Goal: Transaction & Acquisition: Obtain resource

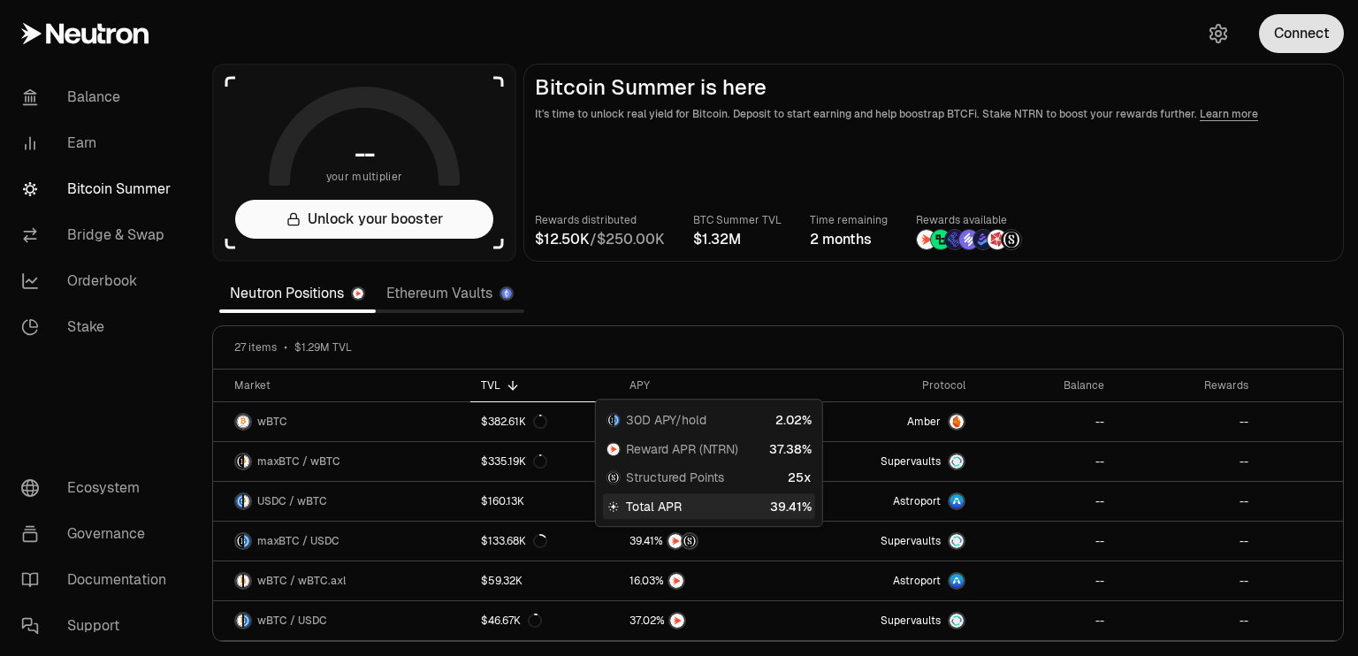
click at [1291, 41] on button "Connect" at bounding box center [1301, 33] width 85 height 39
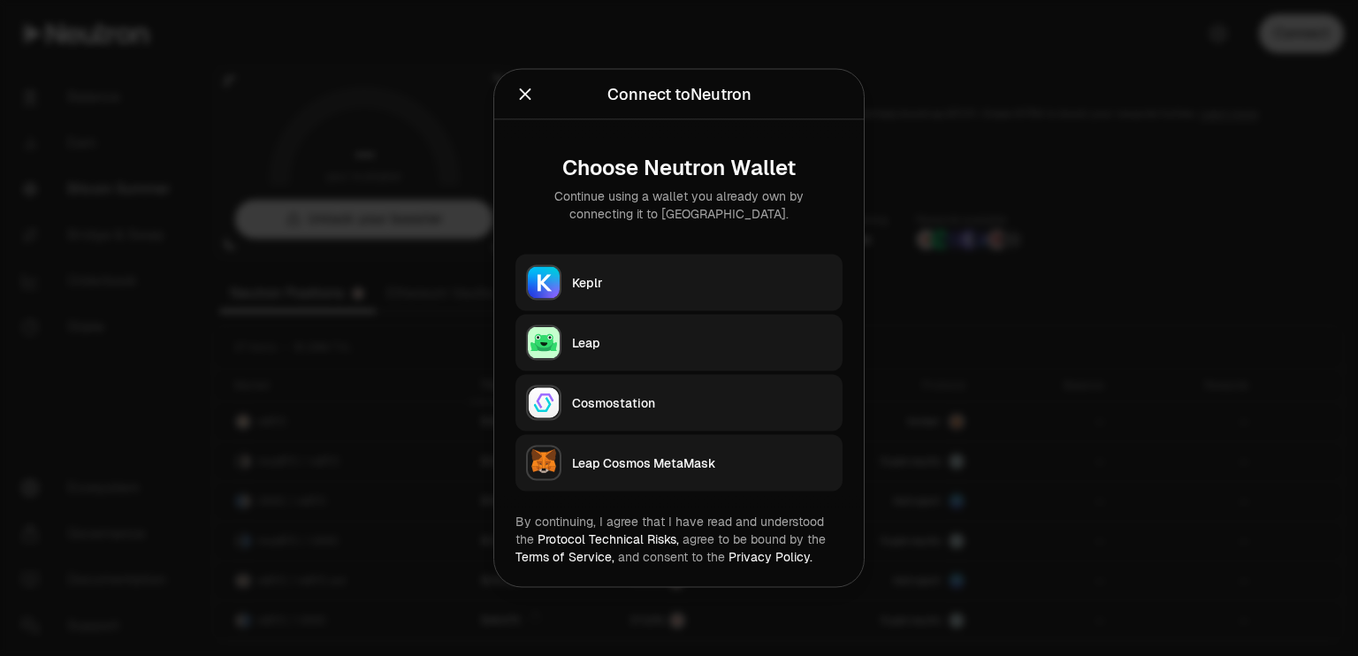
click at [581, 284] on div "Keplr" at bounding box center [702, 283] width 260 height 18
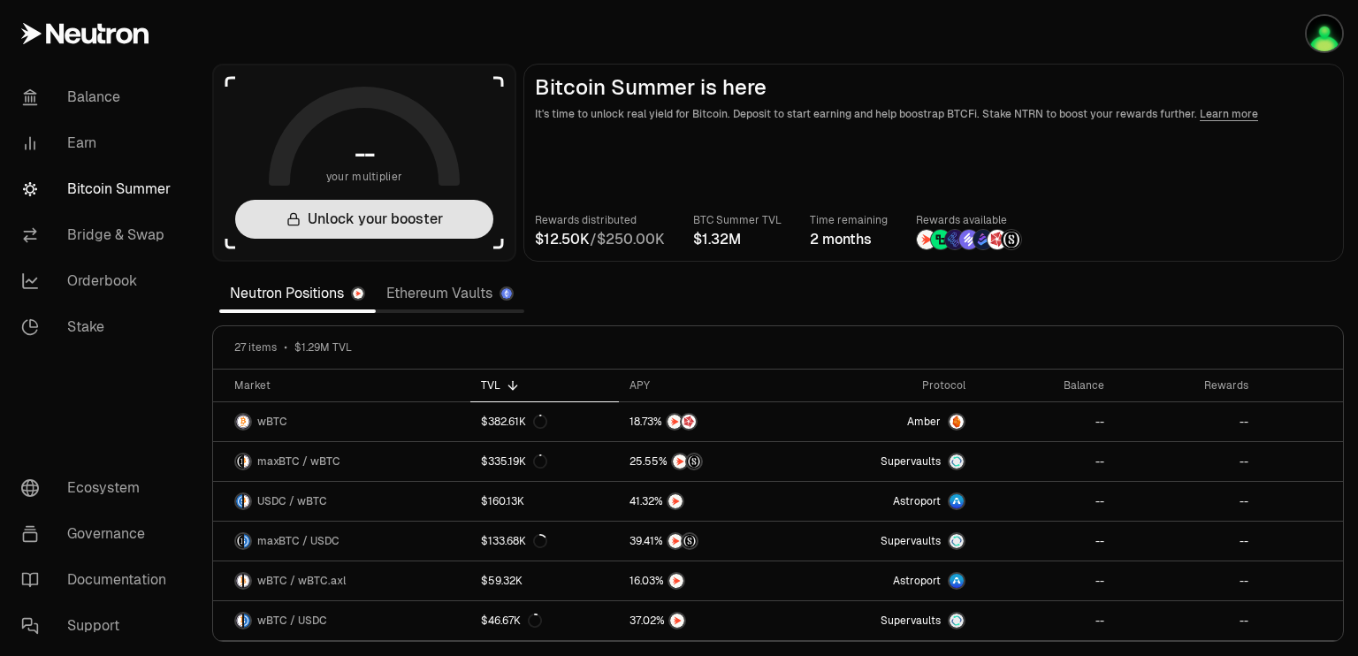
click at [440, 221] on button "Unlock your booster" at bounding box center [364, 219] width 258 height 39
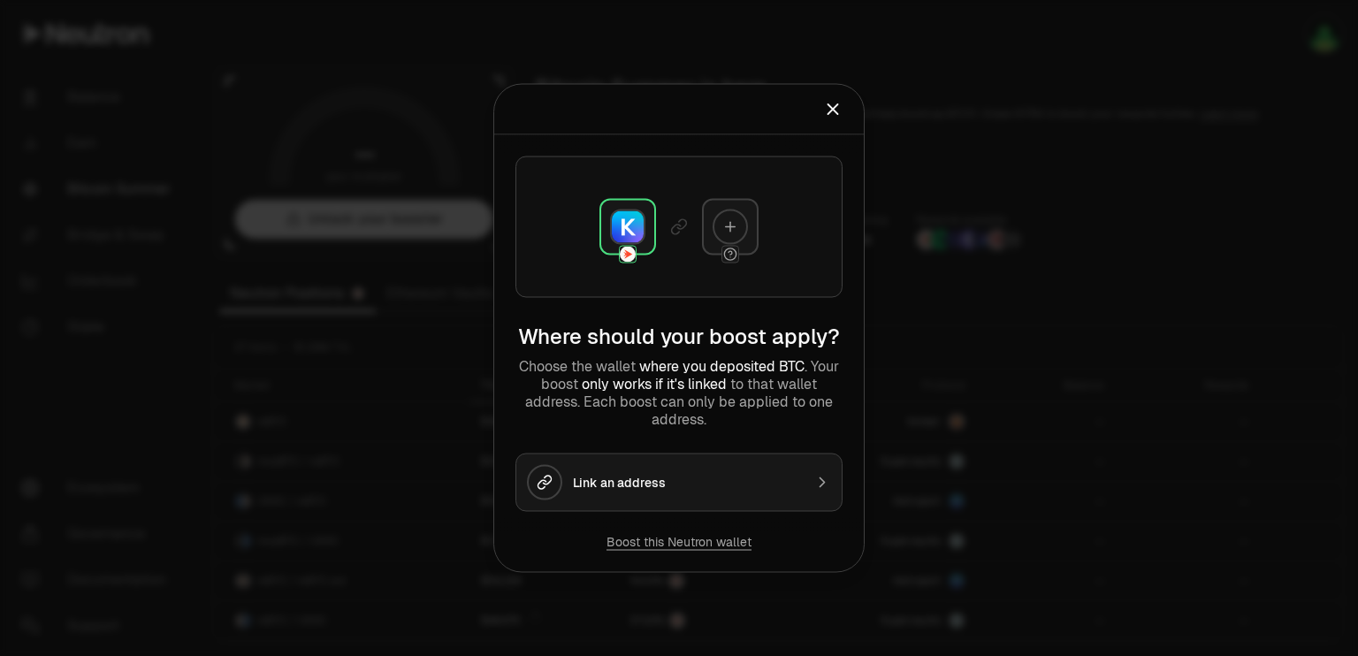
click at [832, 109] on icon "Close" at bounding box center [833, 109] width 10 height 10
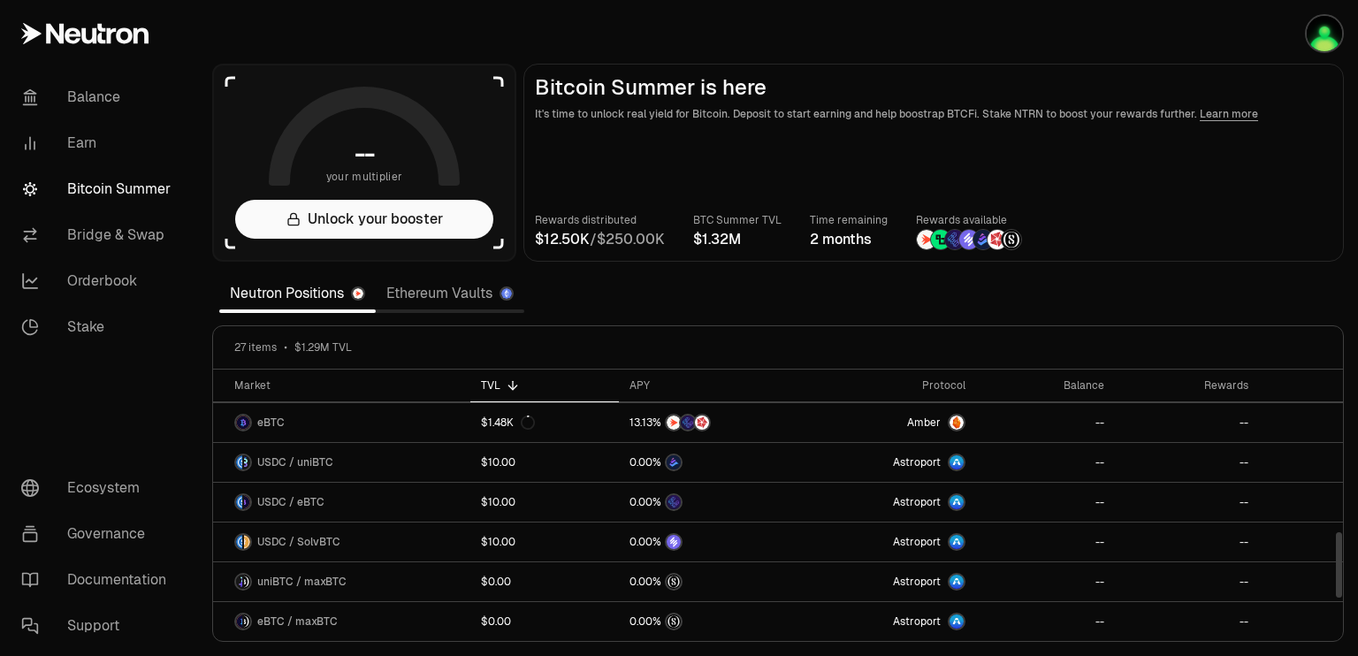
scroll to position [828, 0]
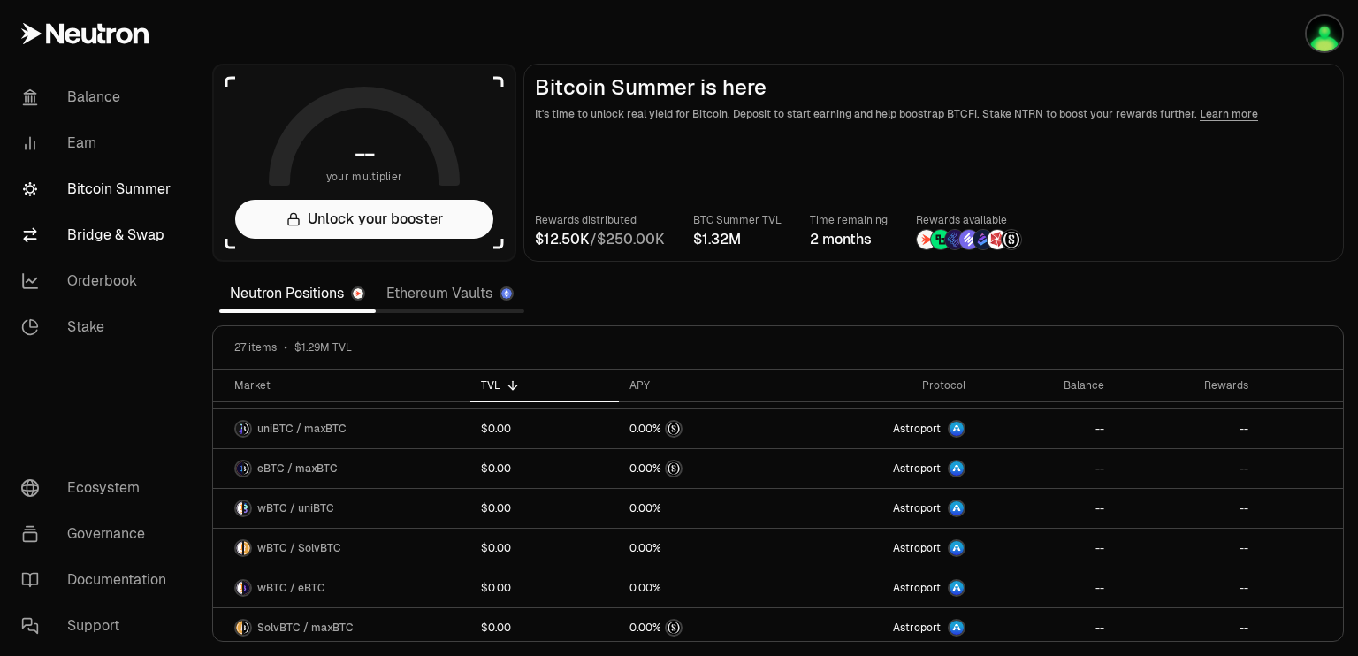
click at [118, 240] on link "Bridge & Swap" at bounding box center [99, 235] width 184 height 46
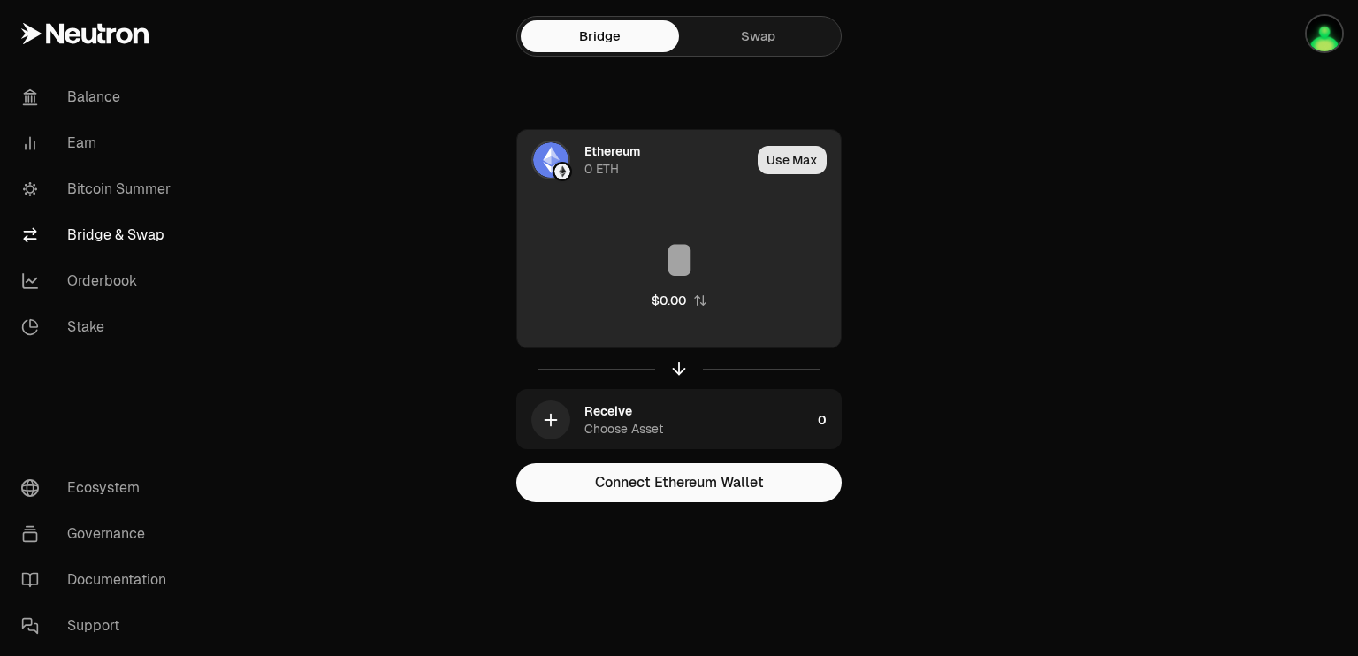
click at [775, 167] on button "Use Max" at bounding box center [792, 160] width 69 height 28
type input "*"
click at [775, 167] on div "Using Max" at bounding box center [793, 160] width 95 height 60
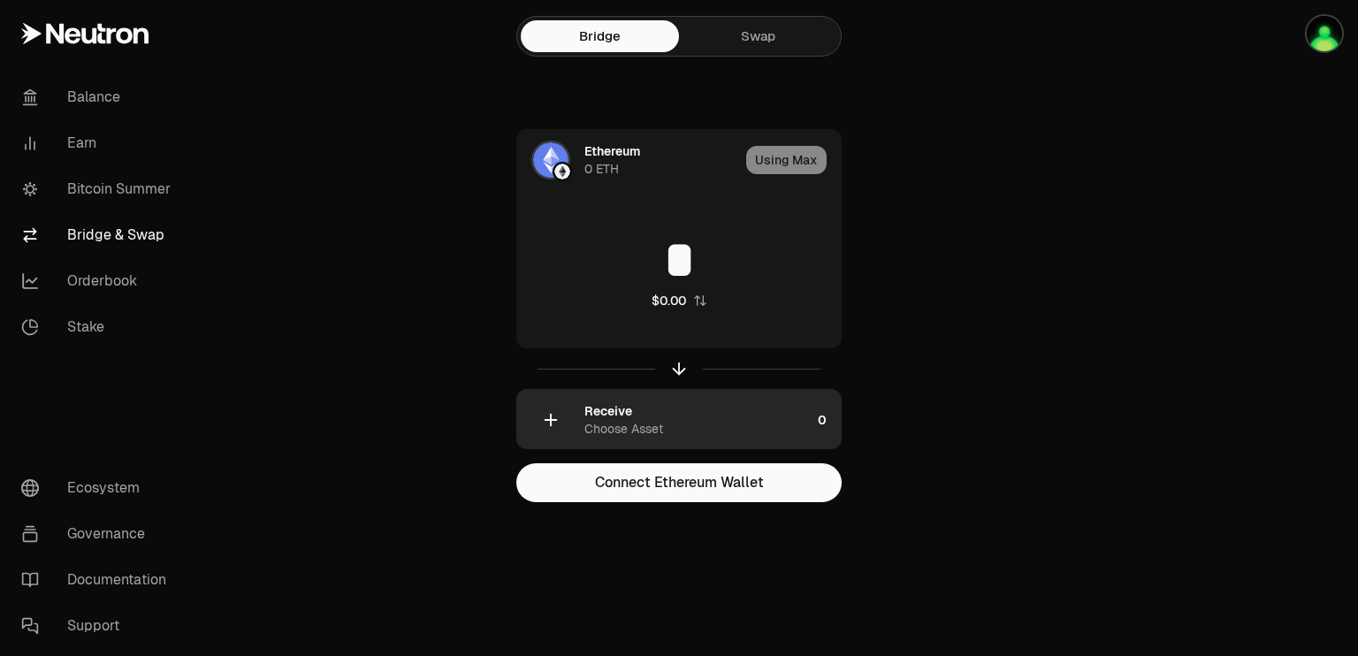
click at [606, 431] on div "Choose Asset" at bounding box center [623, 429] width 79 height 18
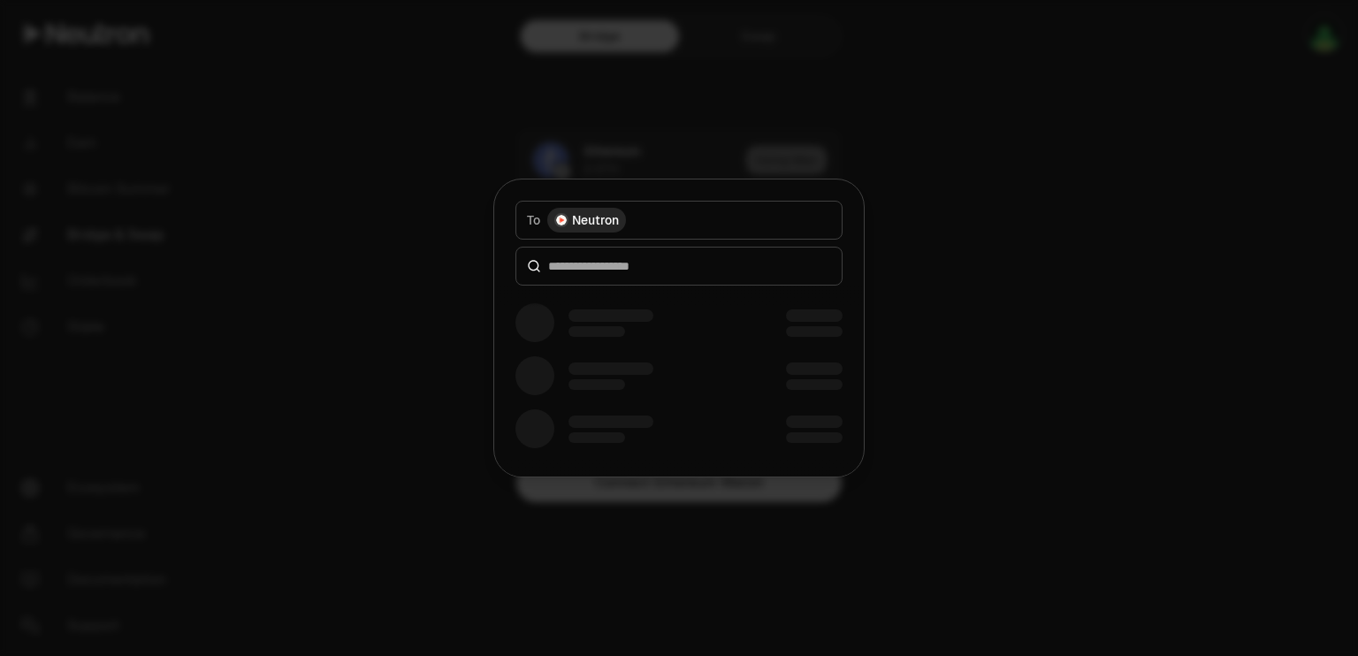
click at [396, 375] on div at bounding box center [679, 328] width 1358 height 656
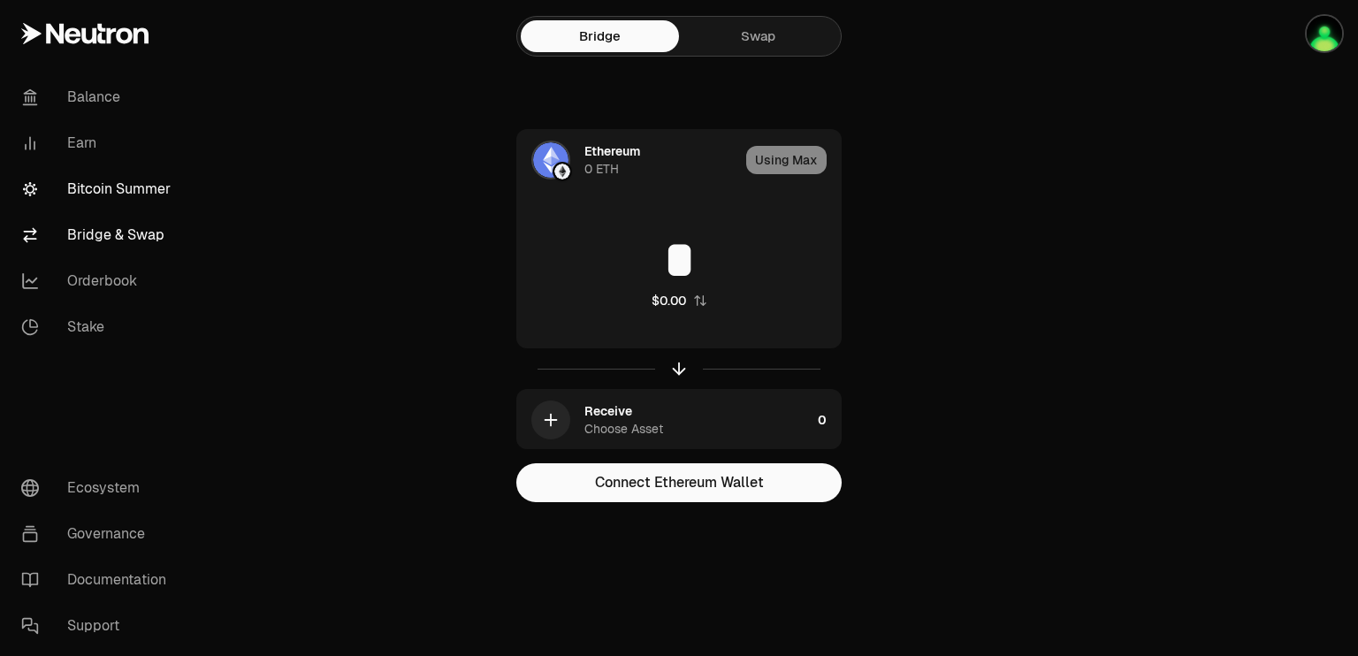
click at [113, 183] on link "Bitcoin Summer" at bounding box center [99, 189] width 184 height 46
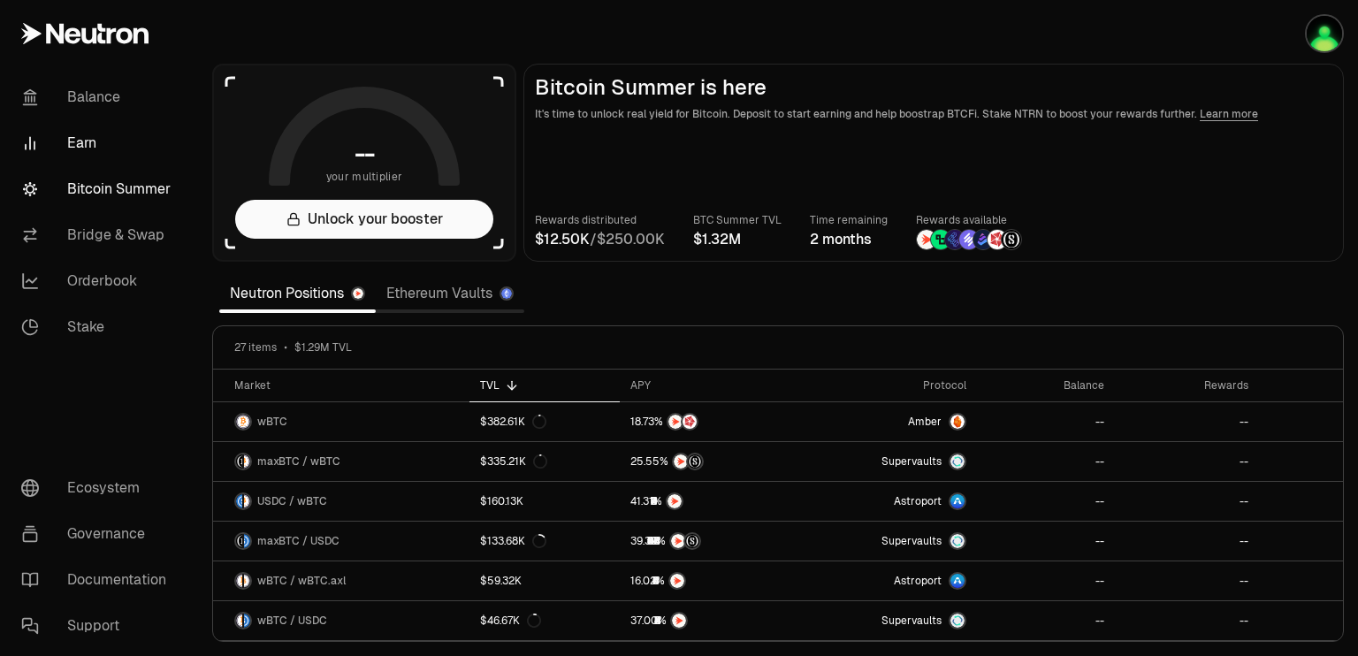
click at [95, 148] on link "Earn" at bounding box center [99, 143] width 184 height 46
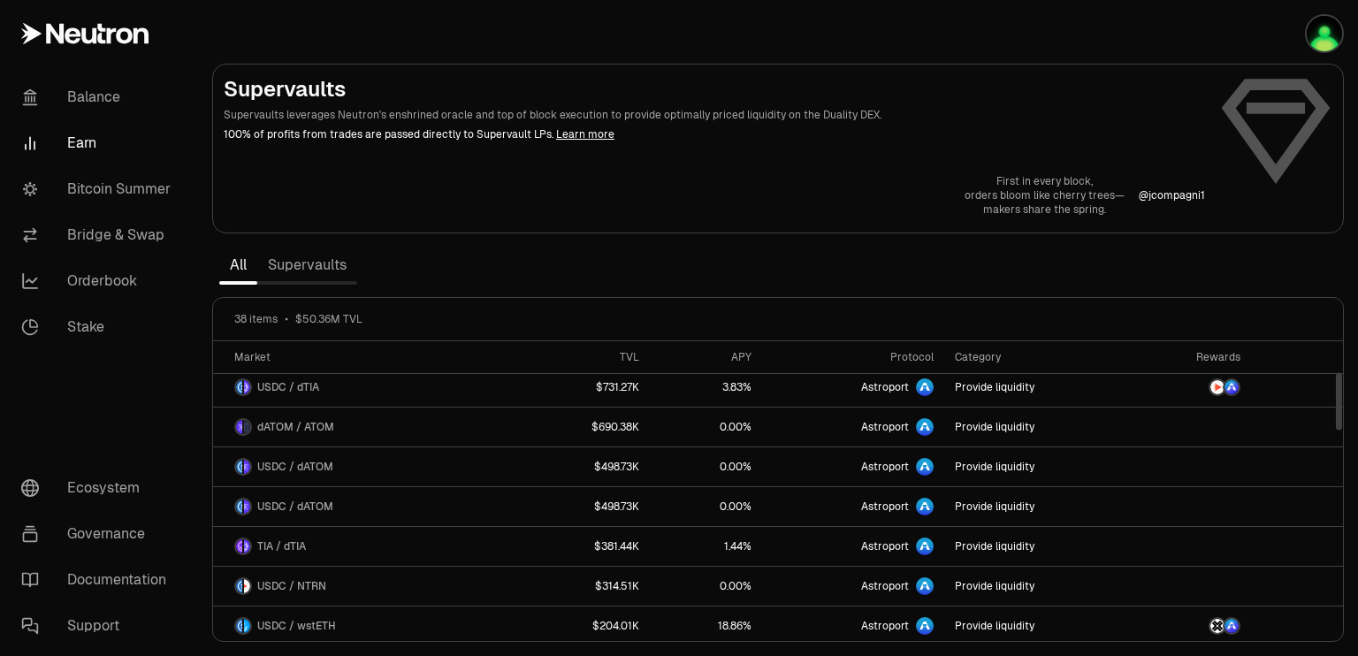
scroll to position [104, 0]
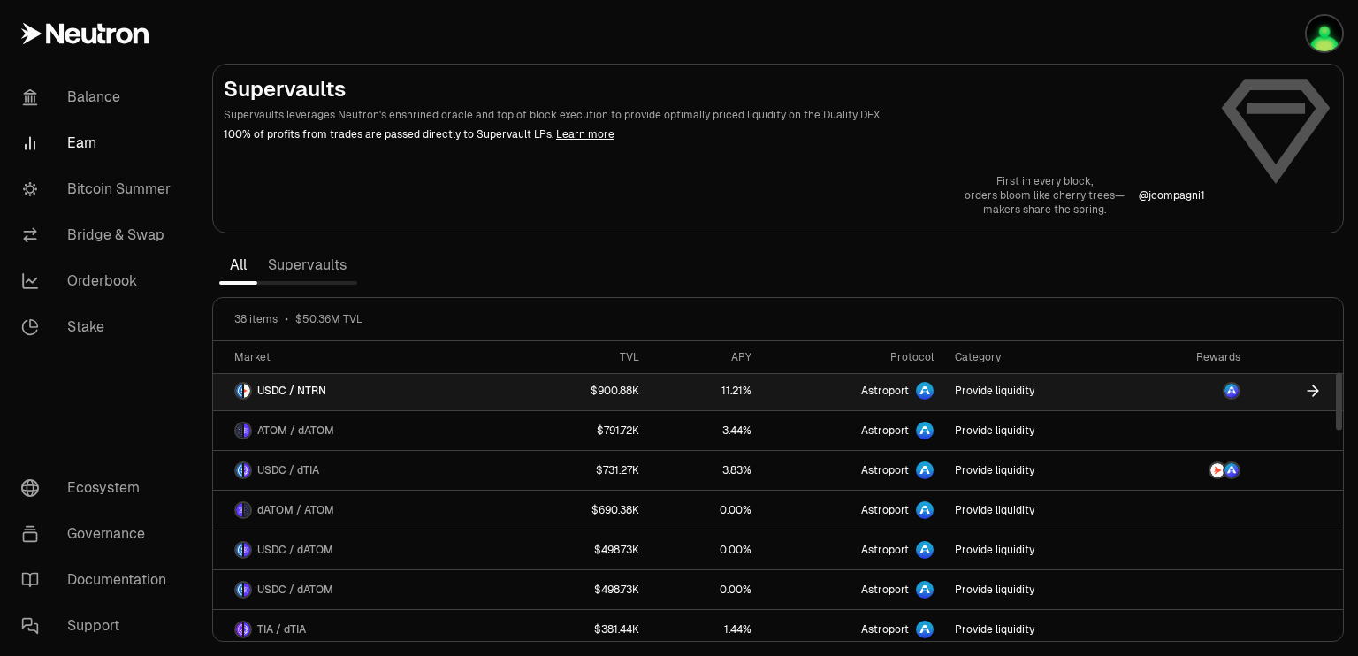
drag, startPoint x: 1340, startPoint y: 370, endPoint x: 1269, endPoint y: 390, distance: 73.3
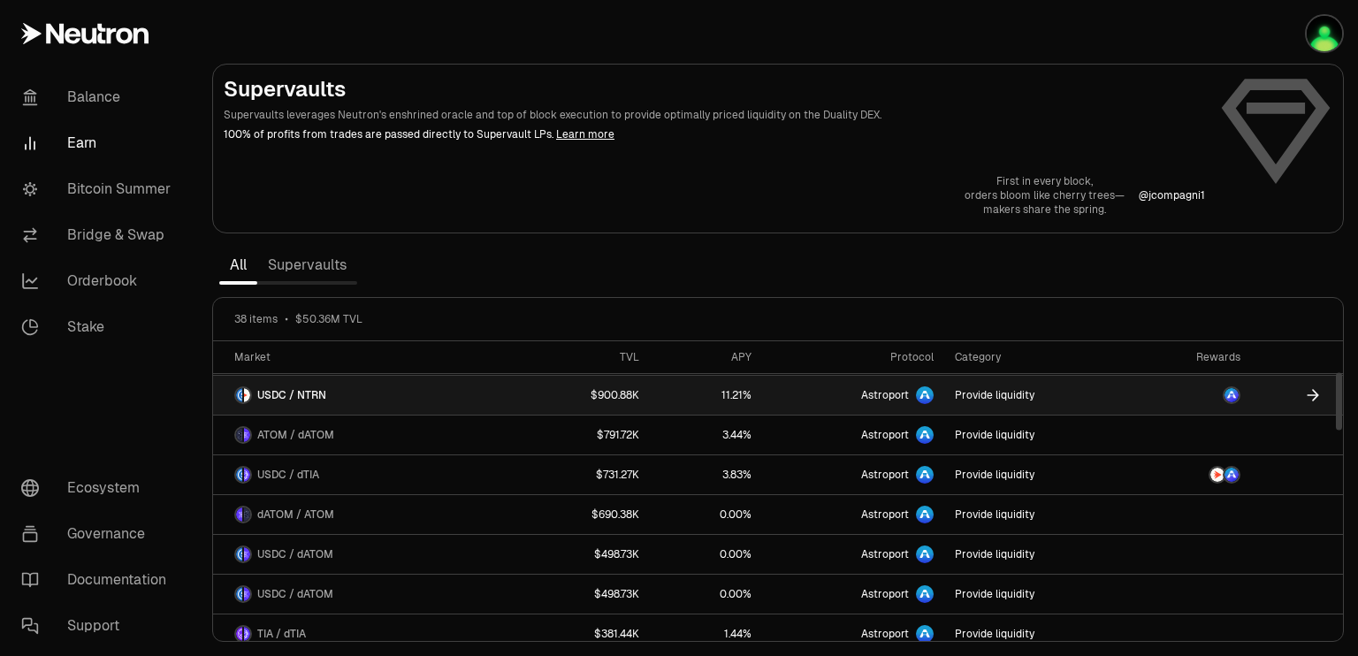
click at [1336, 390] on div at bounding box center [1339, 400] width 6 height 57
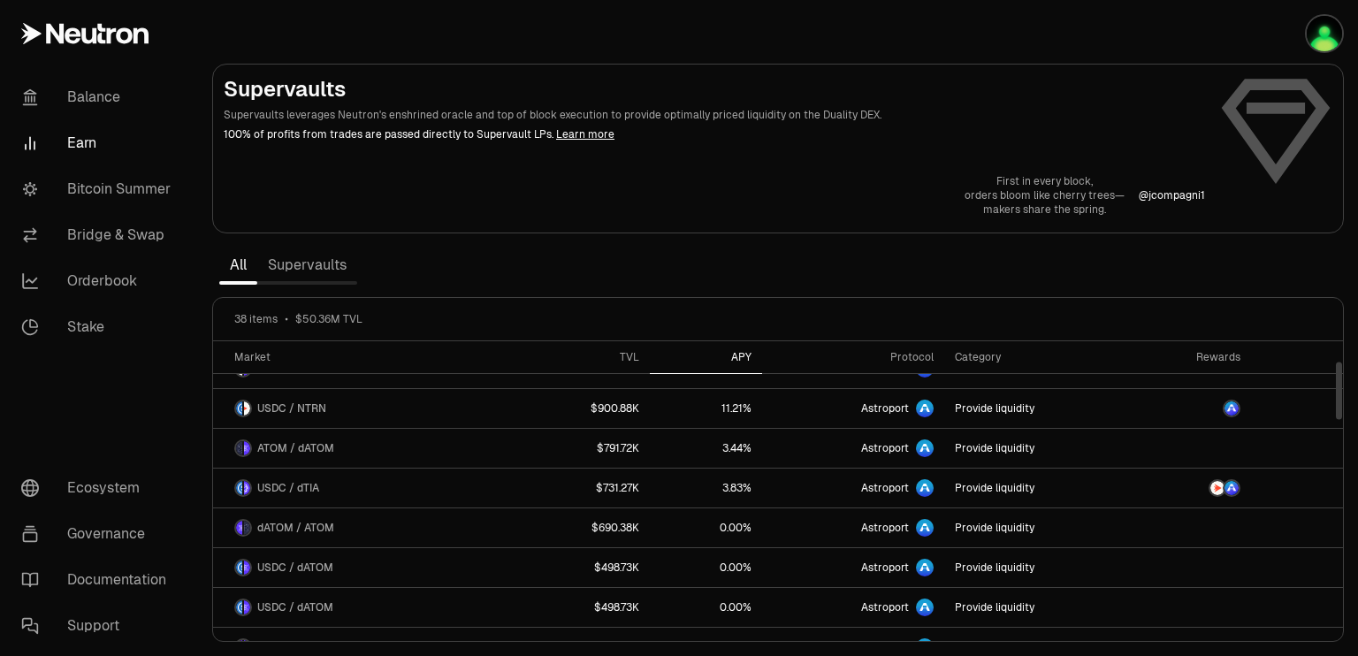
click at [750, 361] on div "APY" at bounding box center [706, 357] width 92 height 14
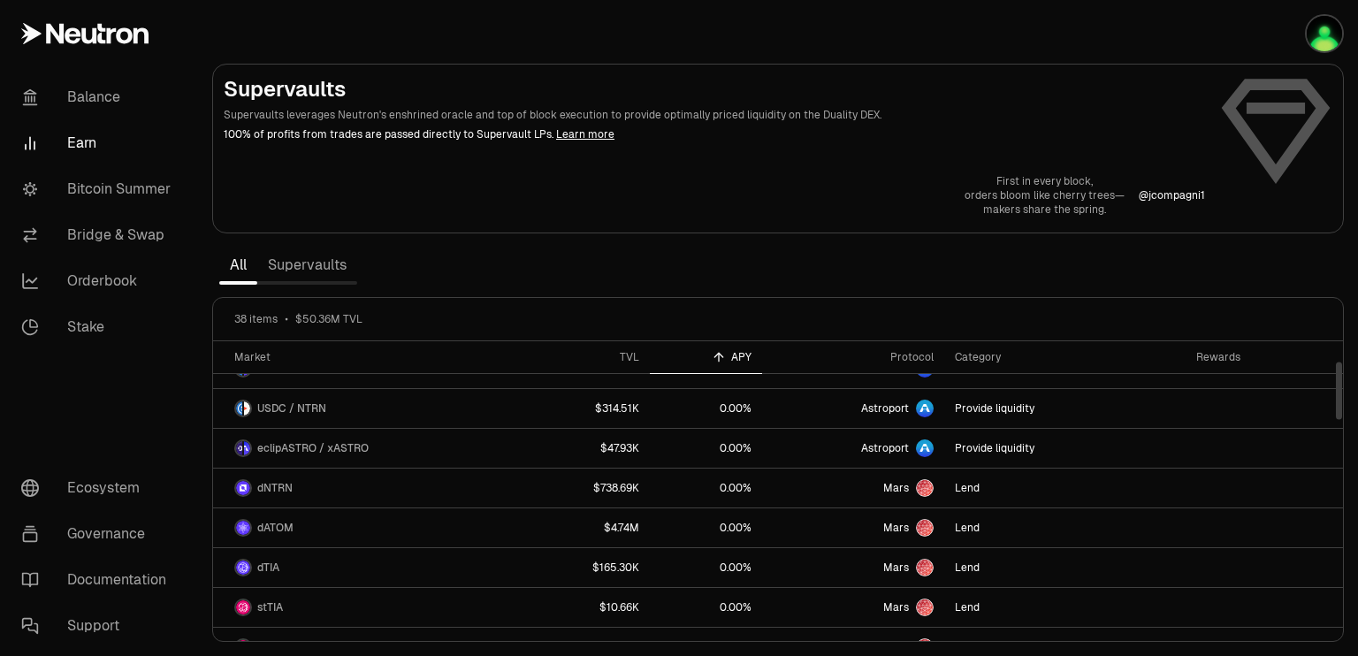
click at [750, 361] on div "APY" at bounding box center [706, 357] width 92 height 14
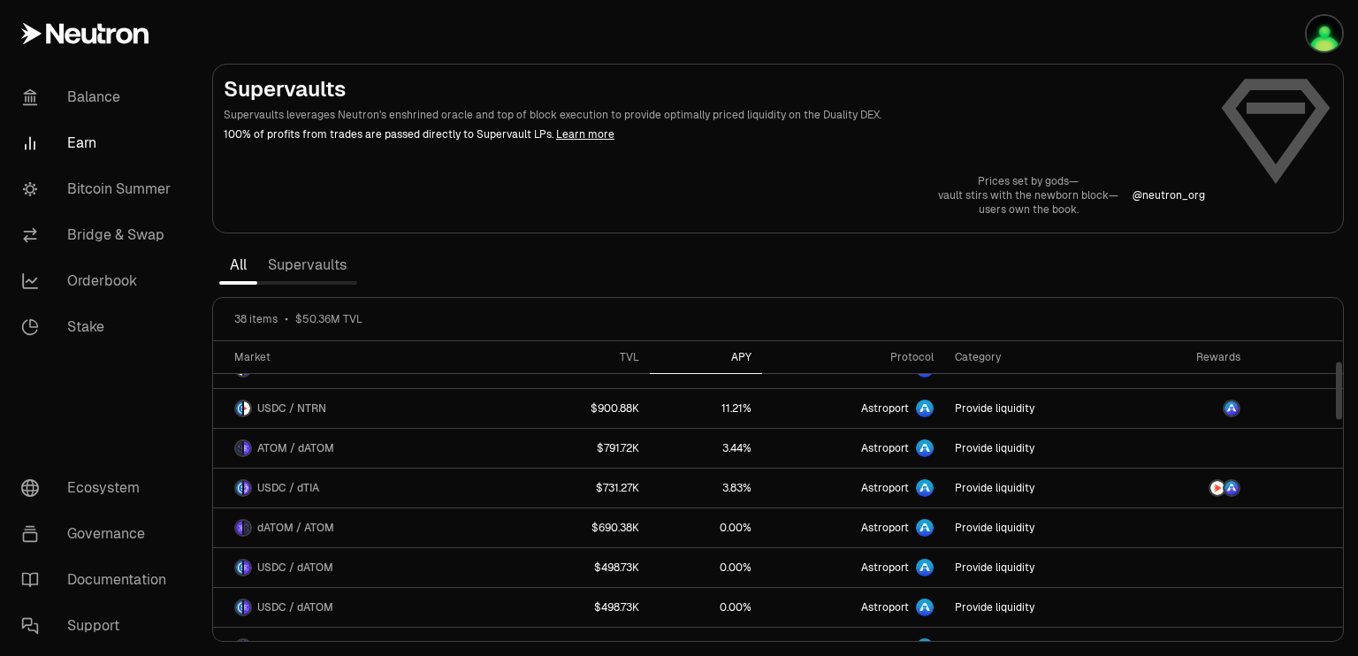
click at [750, 361] on div "APY" at bounding box center [706, 357] width 92 height 14
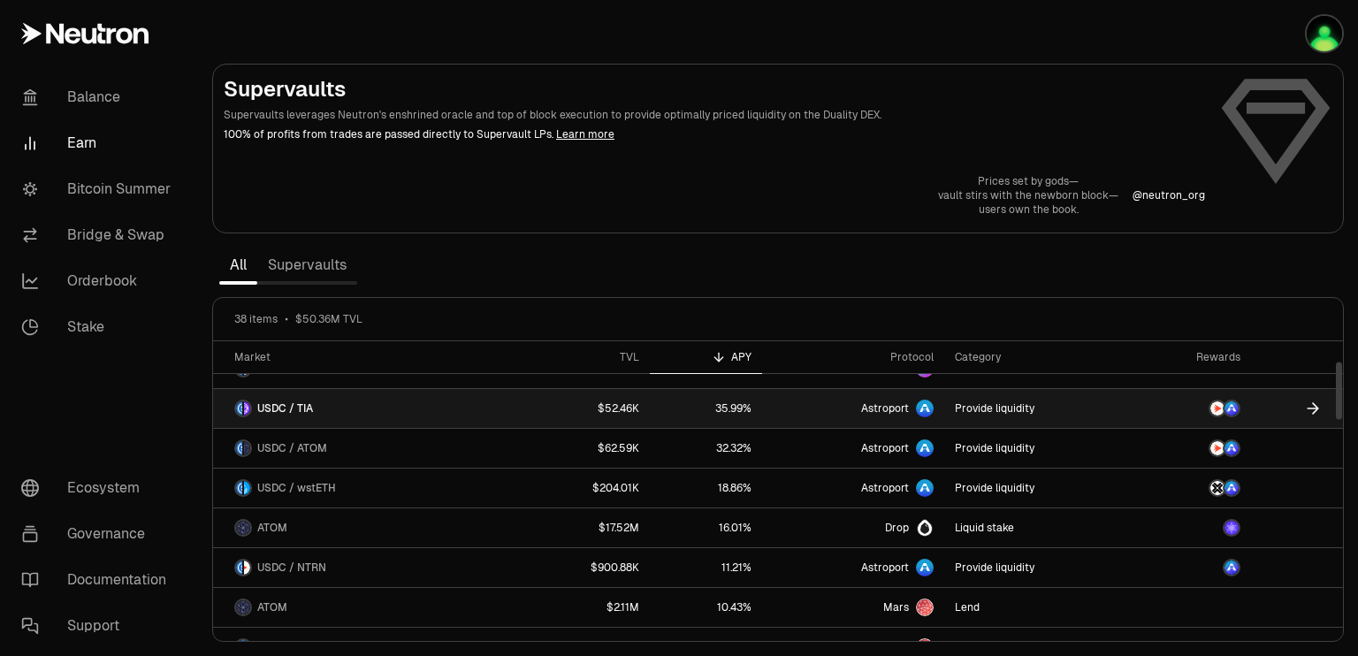
scroll to position [0, 0]
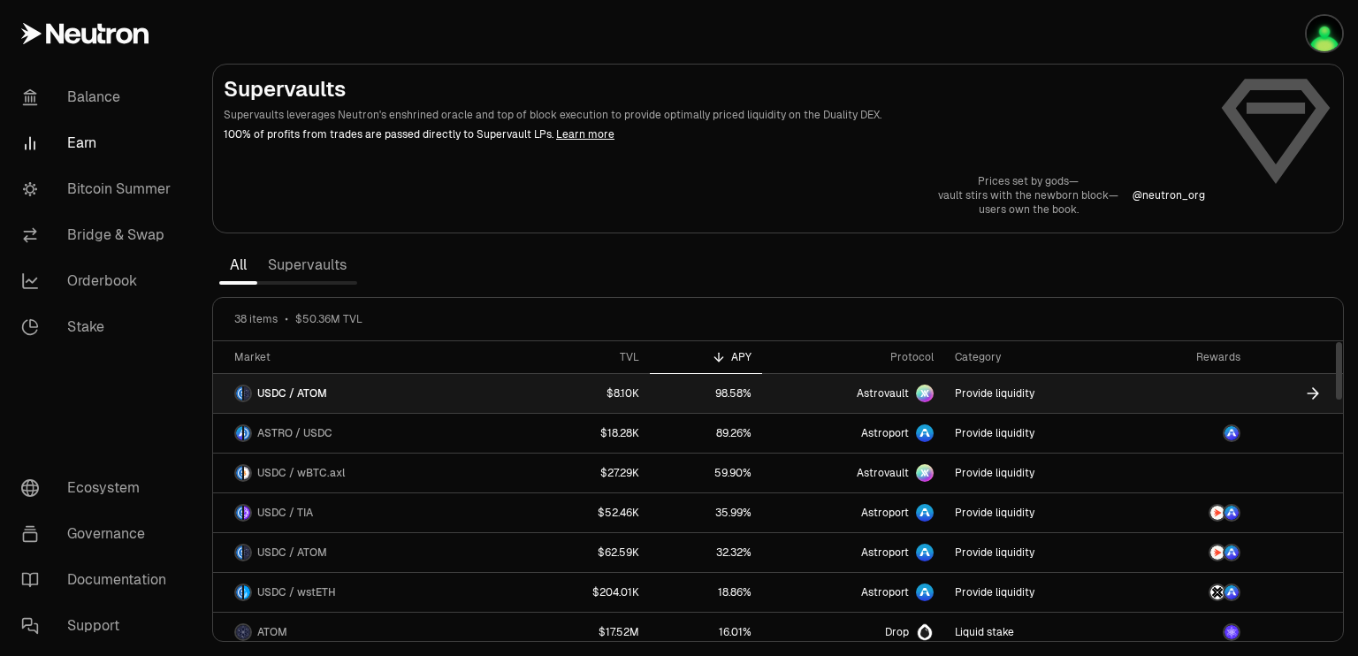
click at [1315, 392] on icon at bounding box center [1311, 392] width 11 height 11
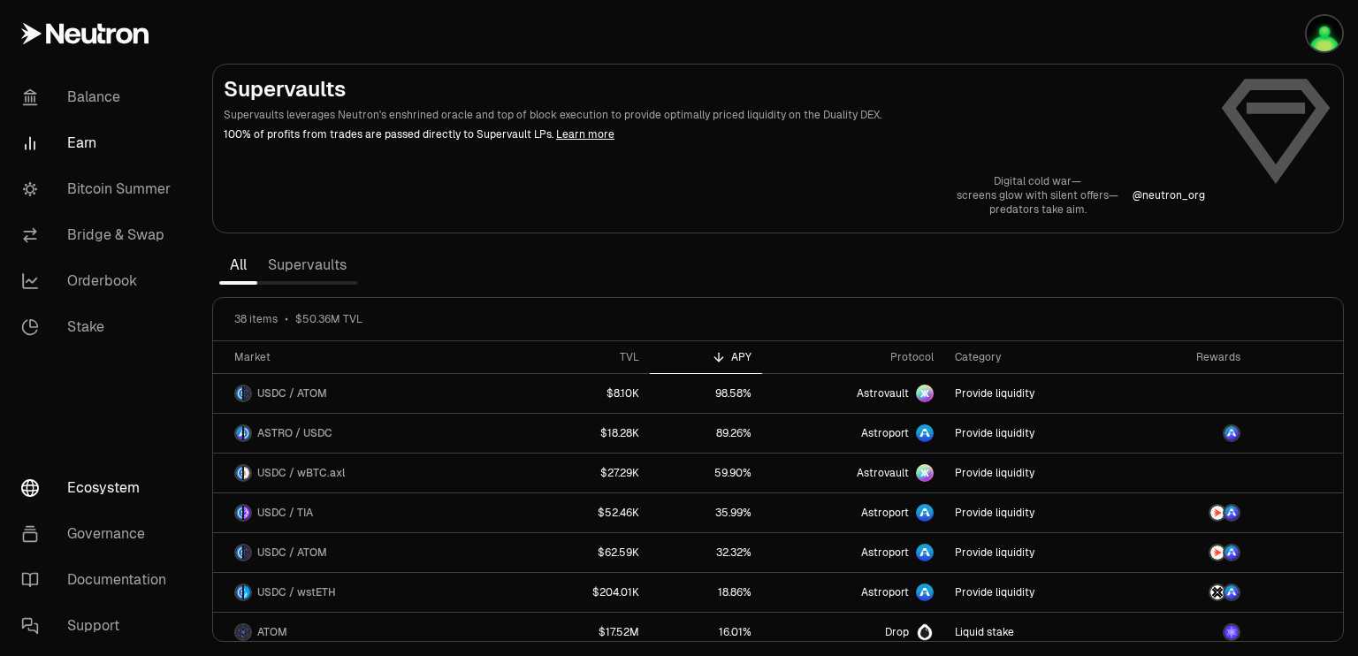
click at [125, 495] on link "Ecosystem" at bounding box center [99, 488] width 184 height 46
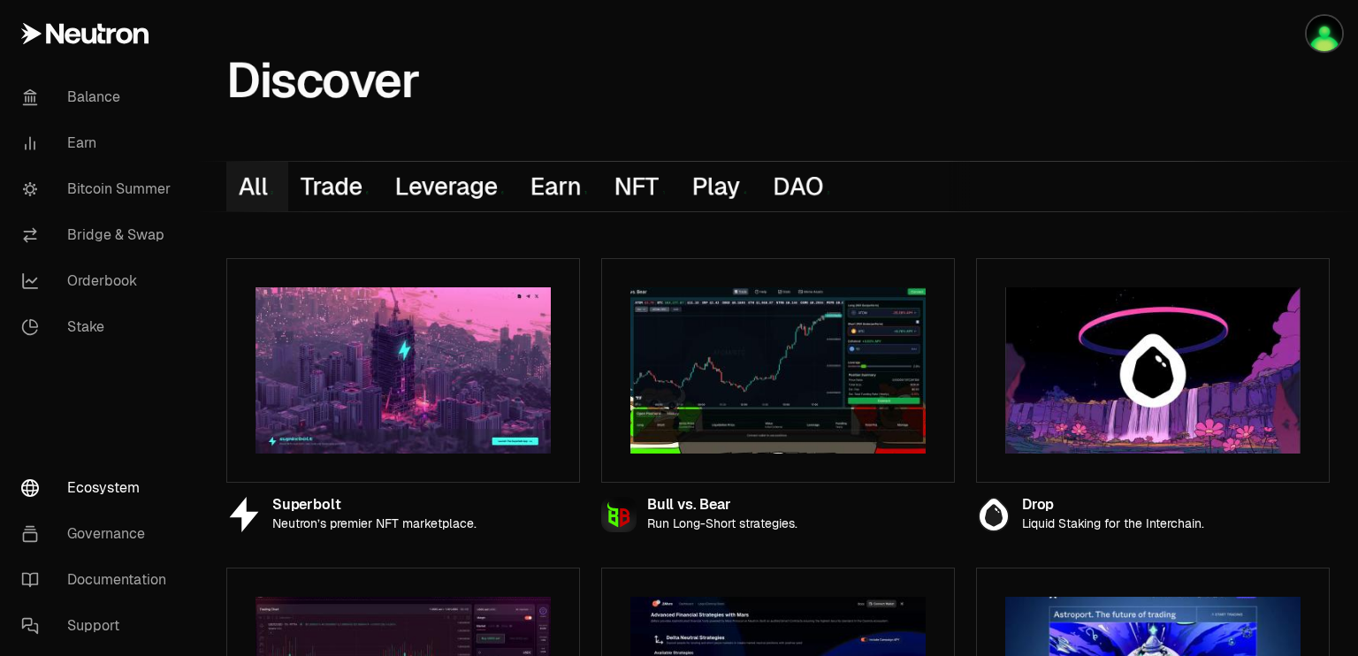
scroll to position [113, 0]
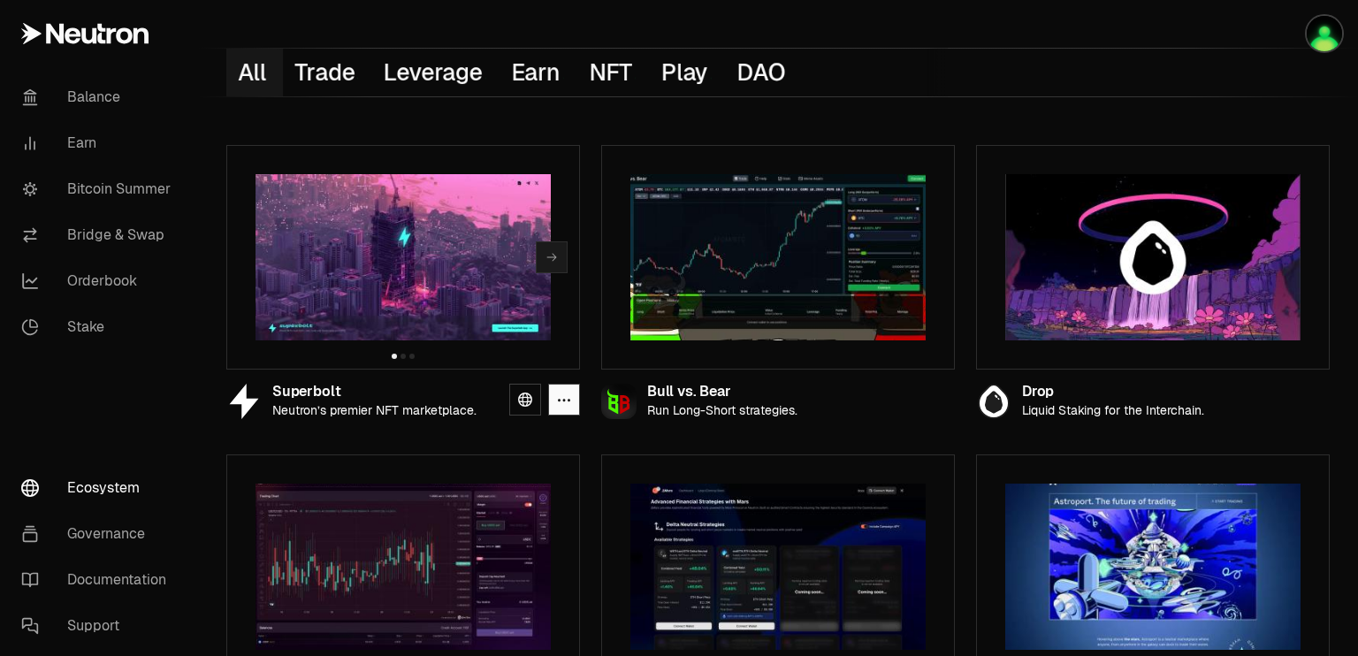
click at [345, 413] on p "Neutron’s premier NFT marketplace." at bounding box center [374, 410] width 204 height 15
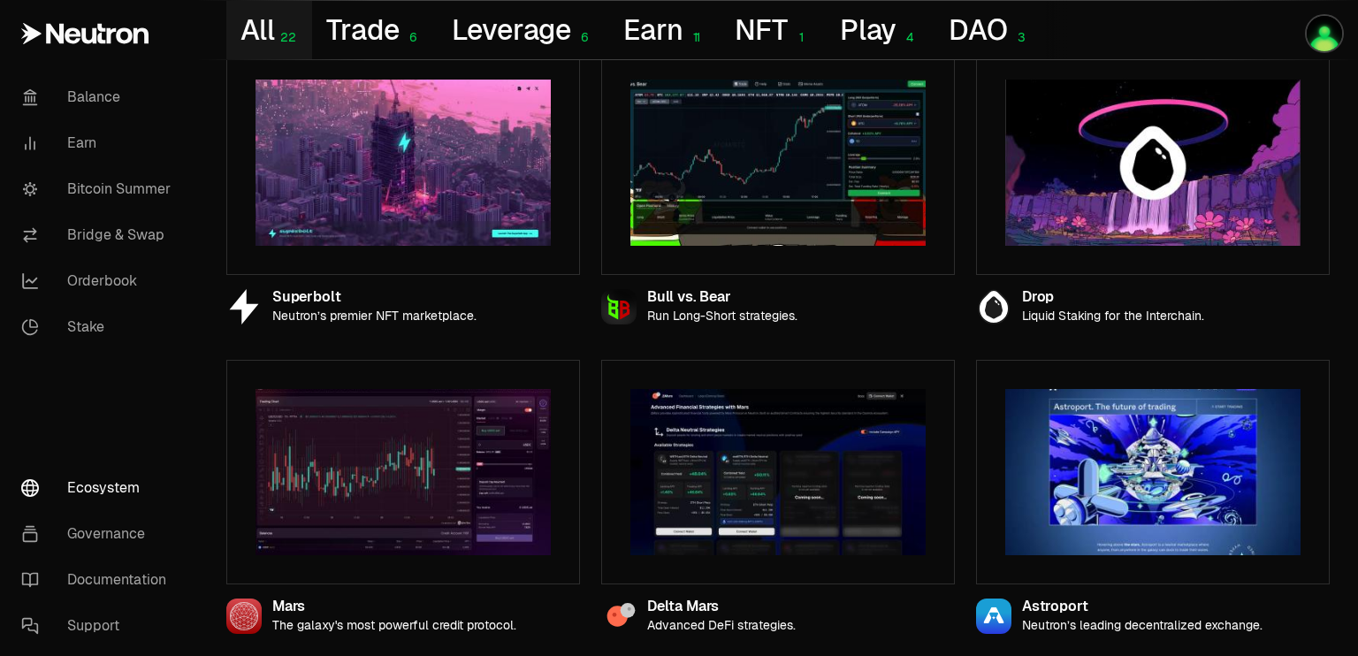
scroll to position [0, 0]
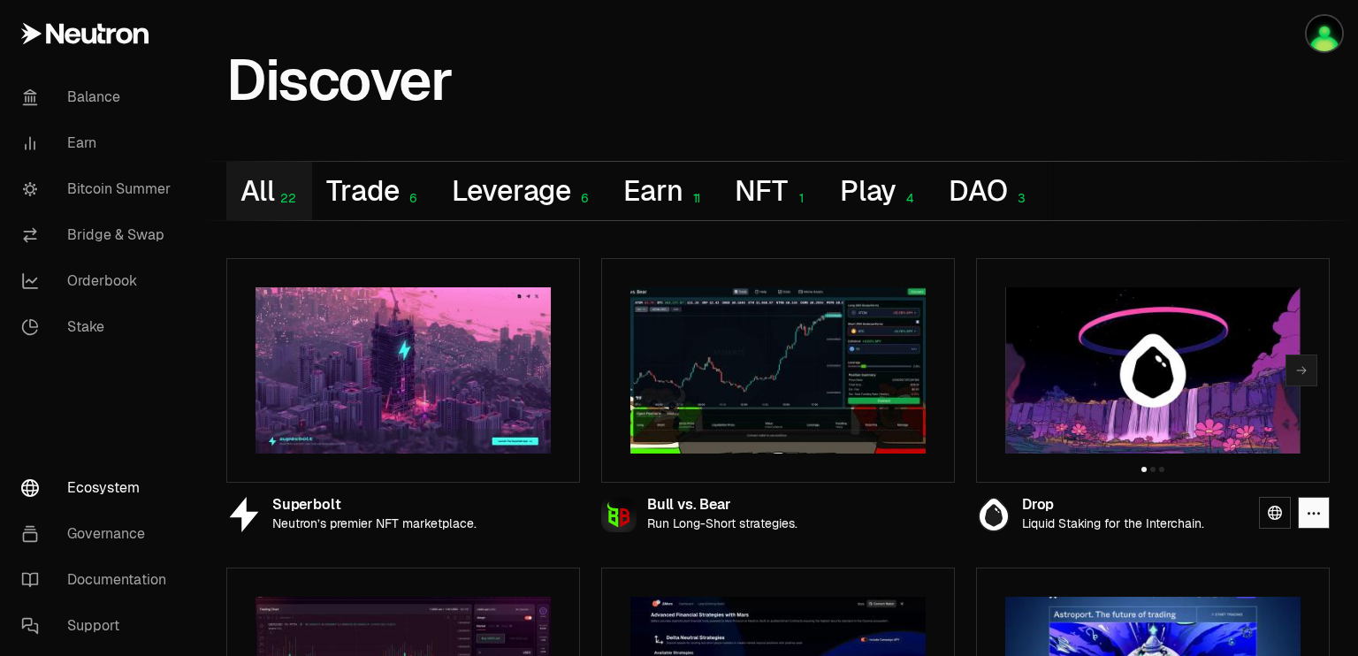
click at [1034, 505] on div "Drop" at bounding box center [1113, 505] width 182 height 15
click at [1264, 500] on link at bounding box center [1275, 513] width 32 height 32
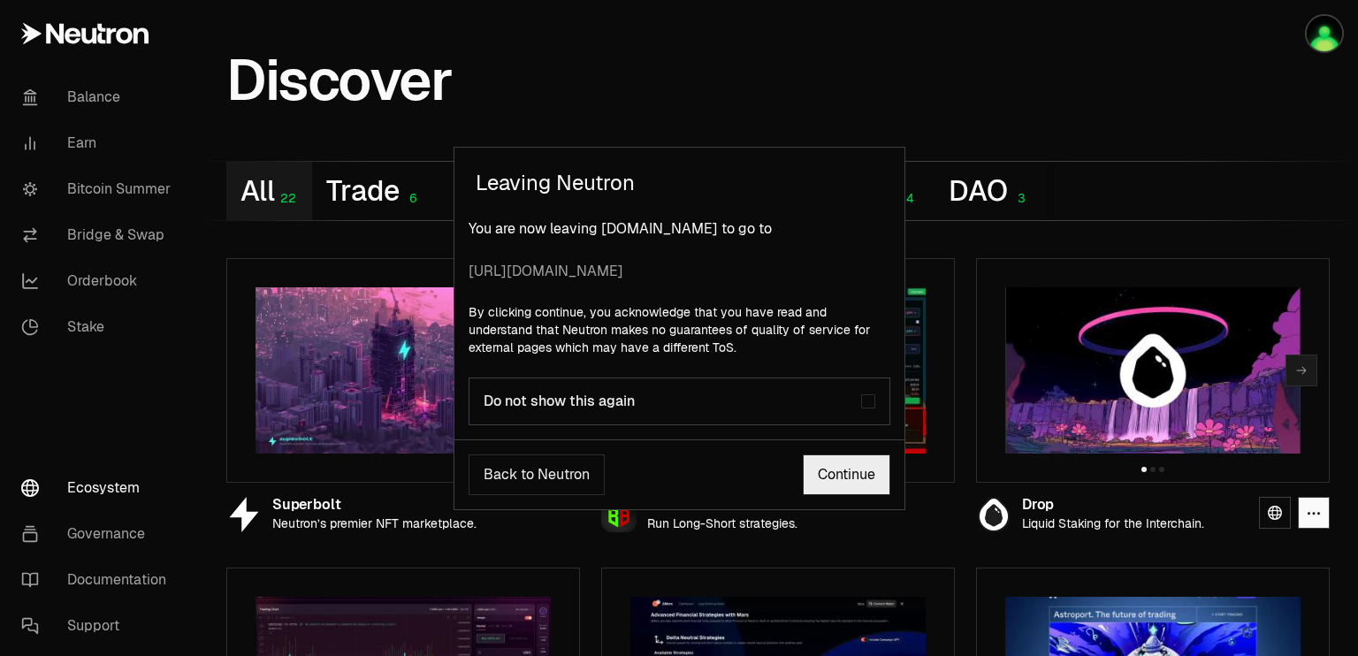
click at [842, 466] on link "Continue" at bounding box center [847, 474] width 88 height 41
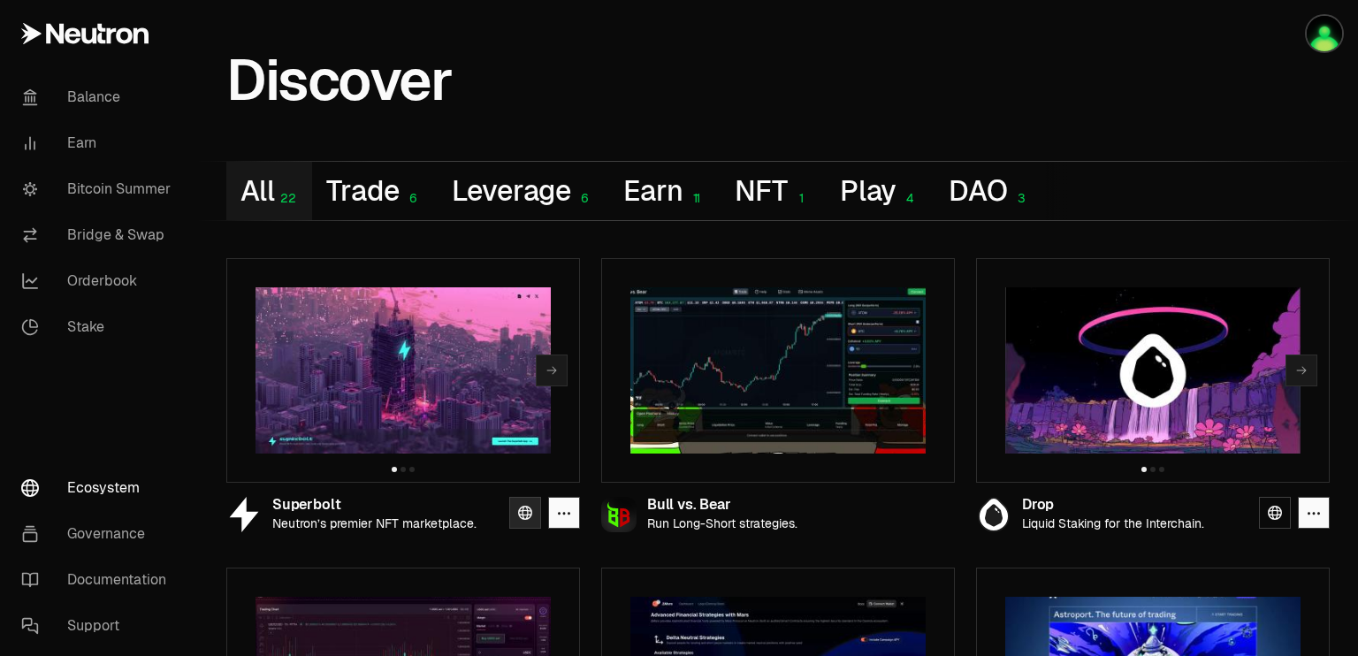
click at [518, 518] on icon at bounding box center [525, 513] width 14 height 14
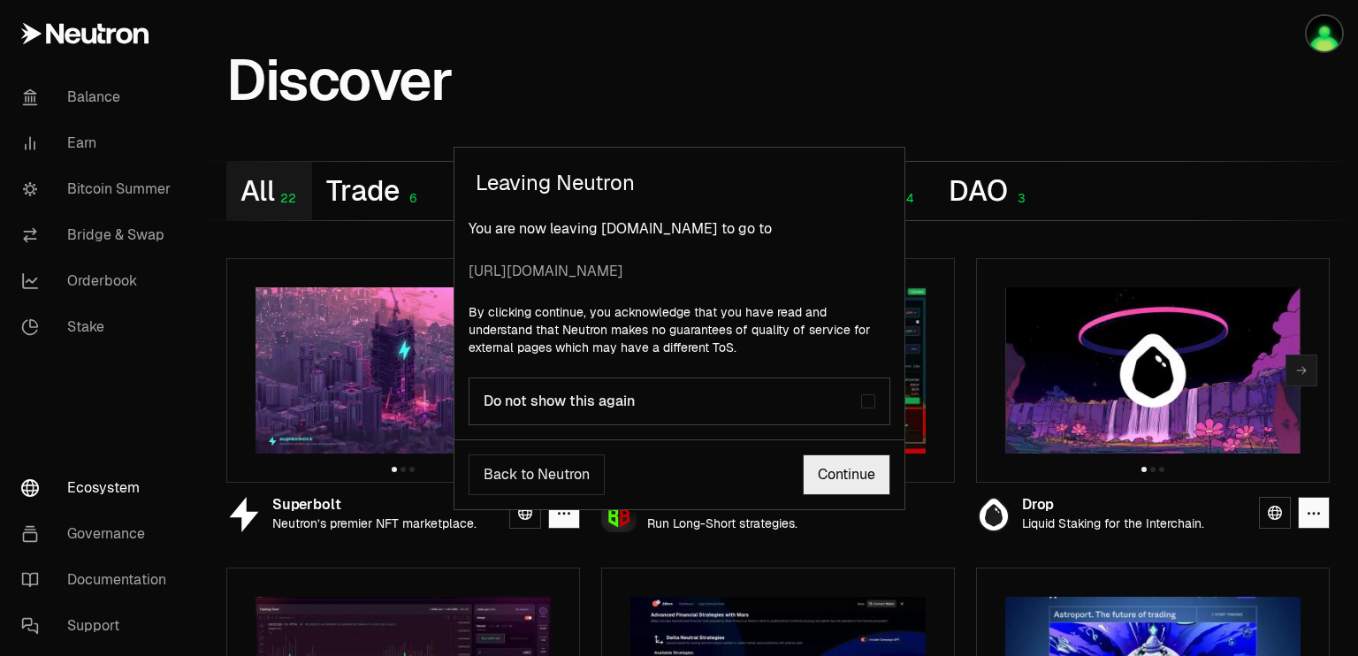
click at [827, 468] on link "Continue" at bounding box center [847, 474] width 88 height 41
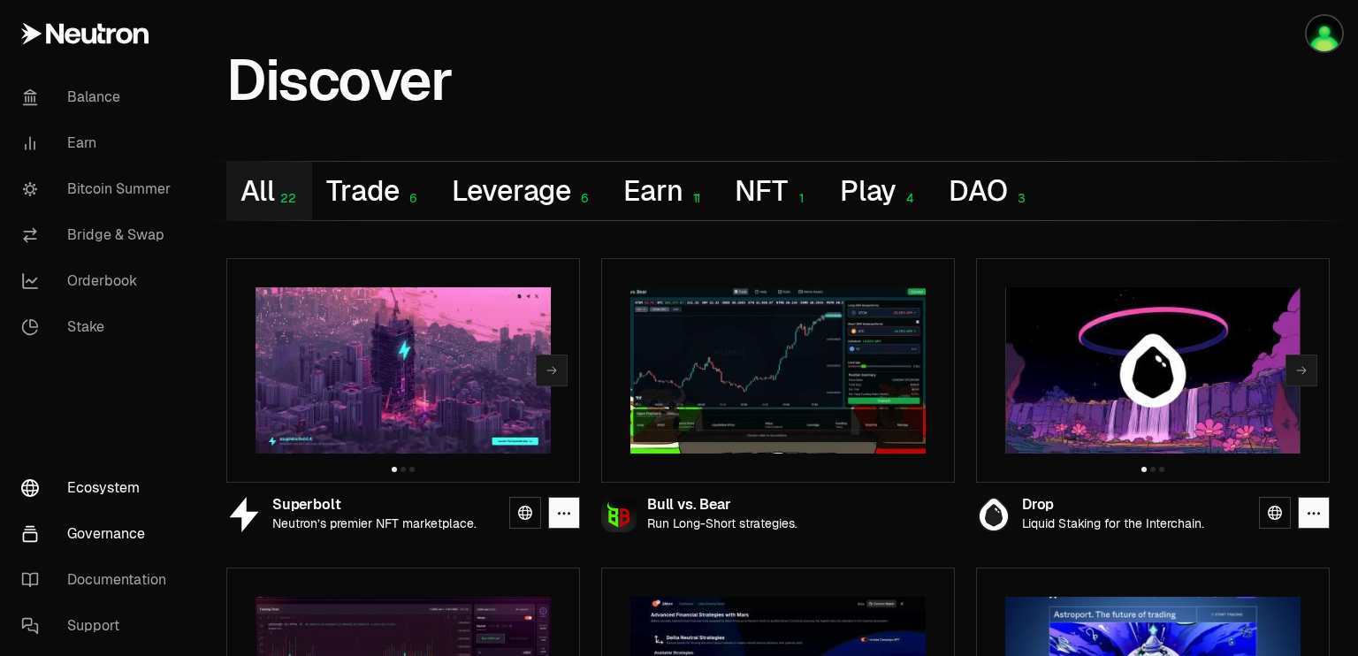
click at [103, 537] on link "Governance" at bounding box center [99, 534] width 184 height 46
click at [142, 232] on link "Bridge & Swap" at bounding box center [99, 235] width 184 height 46
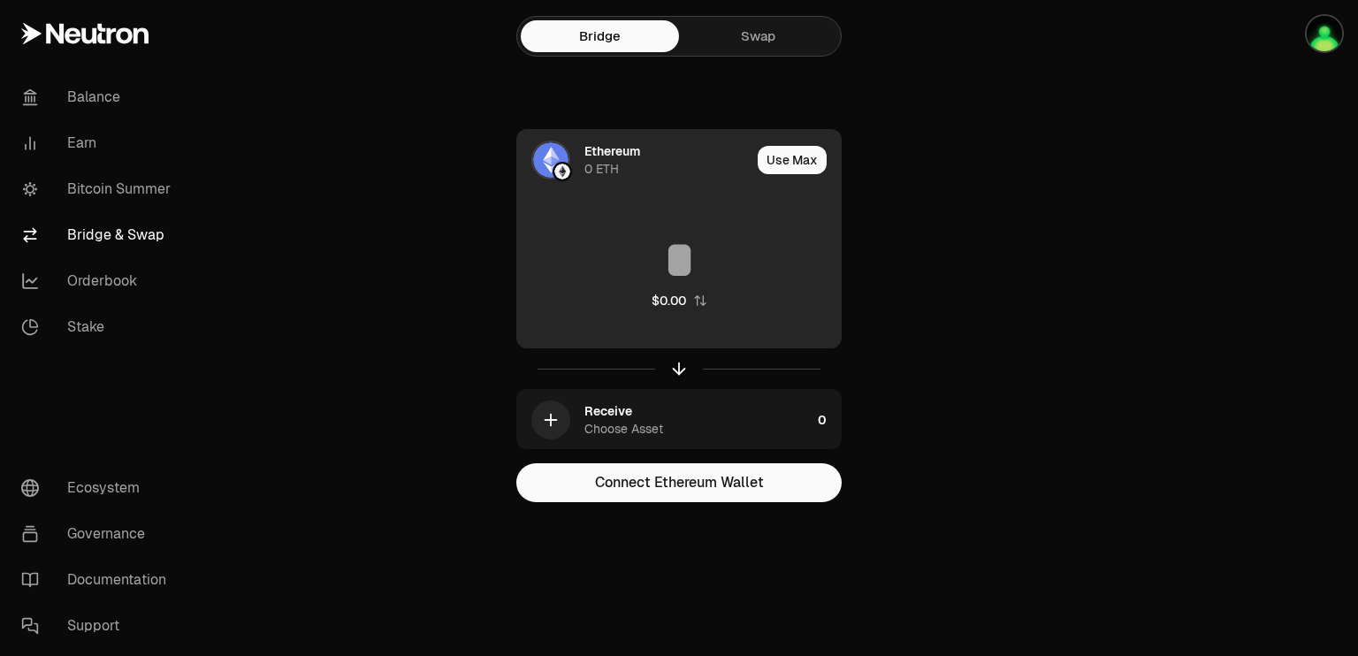
click at [595, 160] on div "0 ETH" at bounding box center [601, 169] width 34 height 18
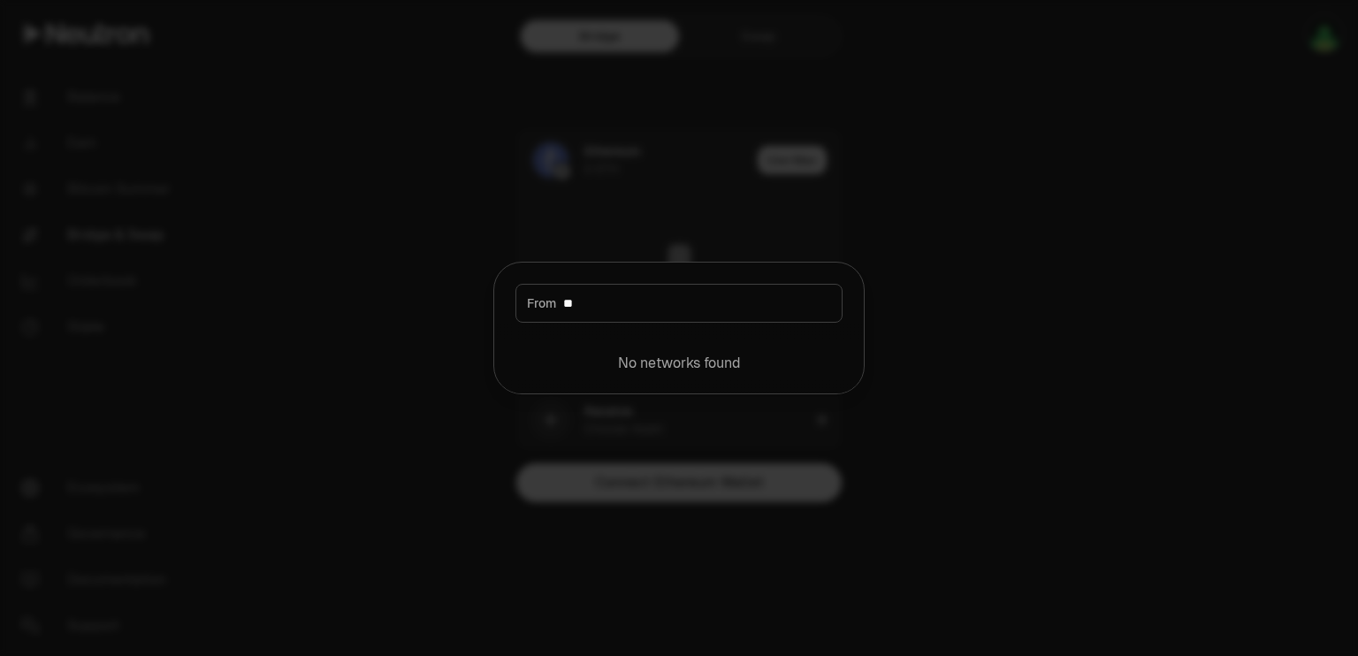
type input "*"
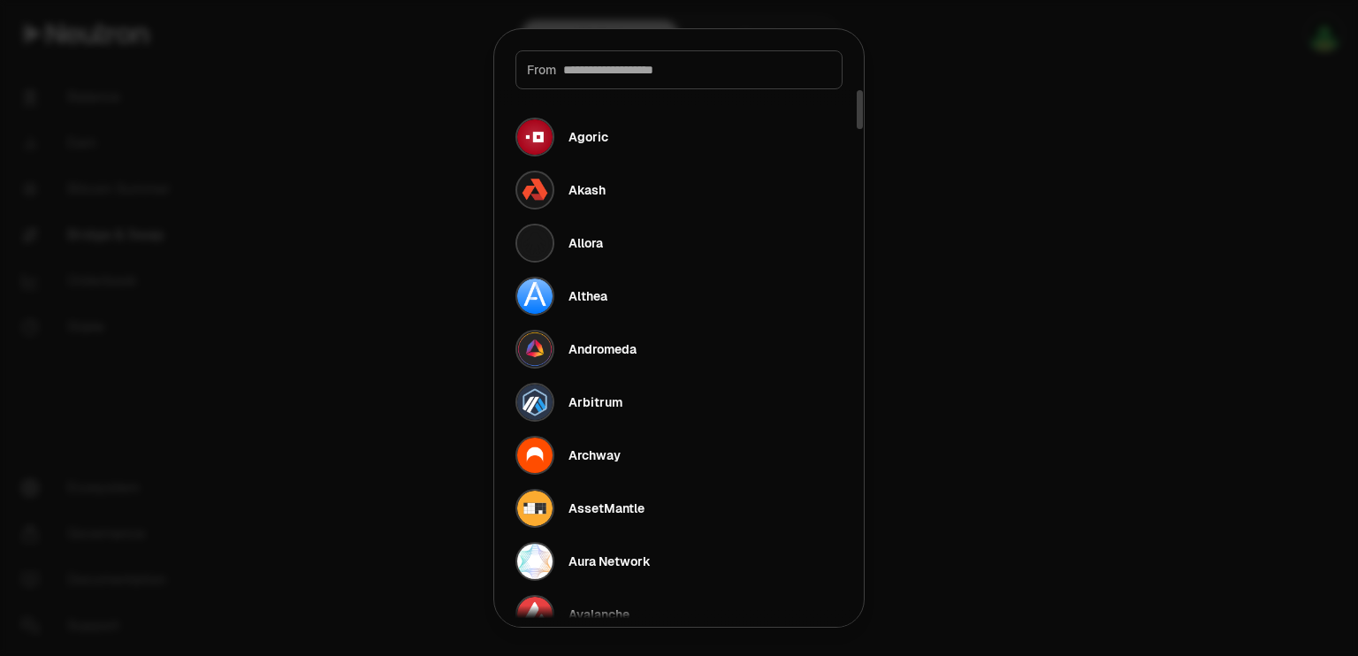
click at [1102, 544] on div at bounding box center [679, 328] width 1358 height 656
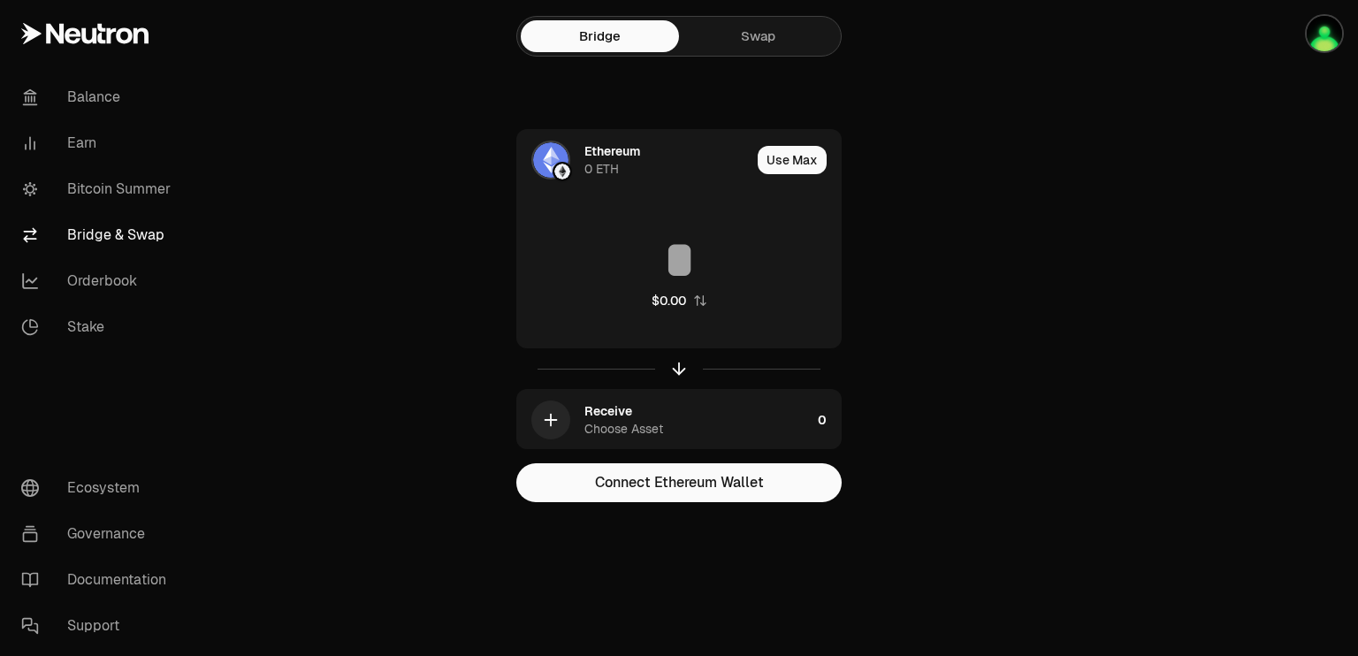
click at [769, 42] on link "Swap" at bounding box center [758, 36] width 158 height 32
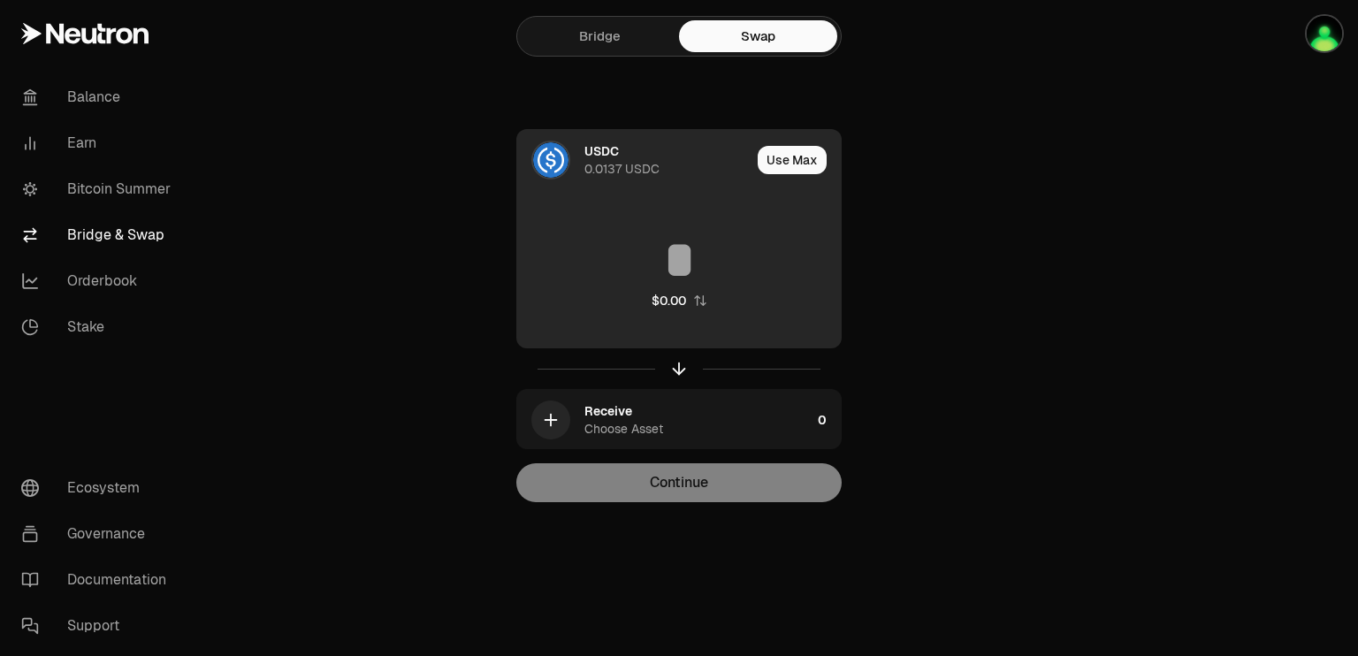
click at [616, 153] on div "USDC" at bounding box center [601, 151] width 34 height 18
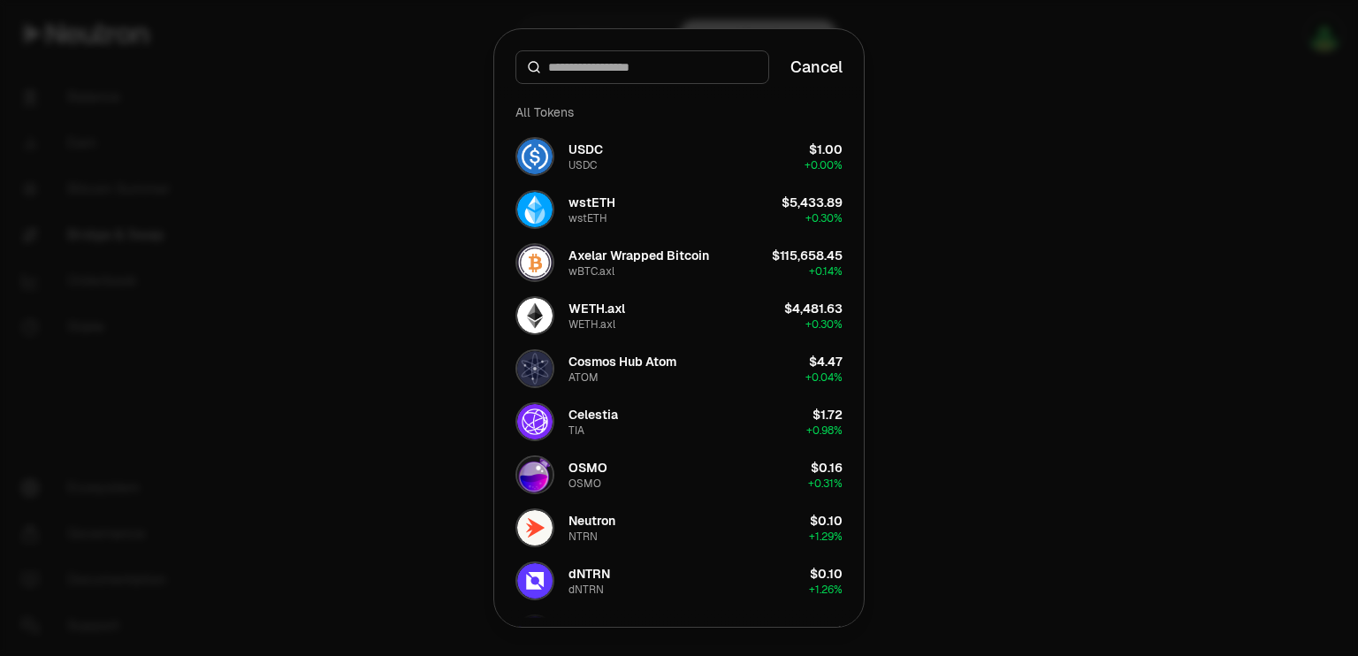
click at [616, 153] on button "USDC USDC $1.00 + 0.00%" at bounding box center [679, 156] width 348 height 53
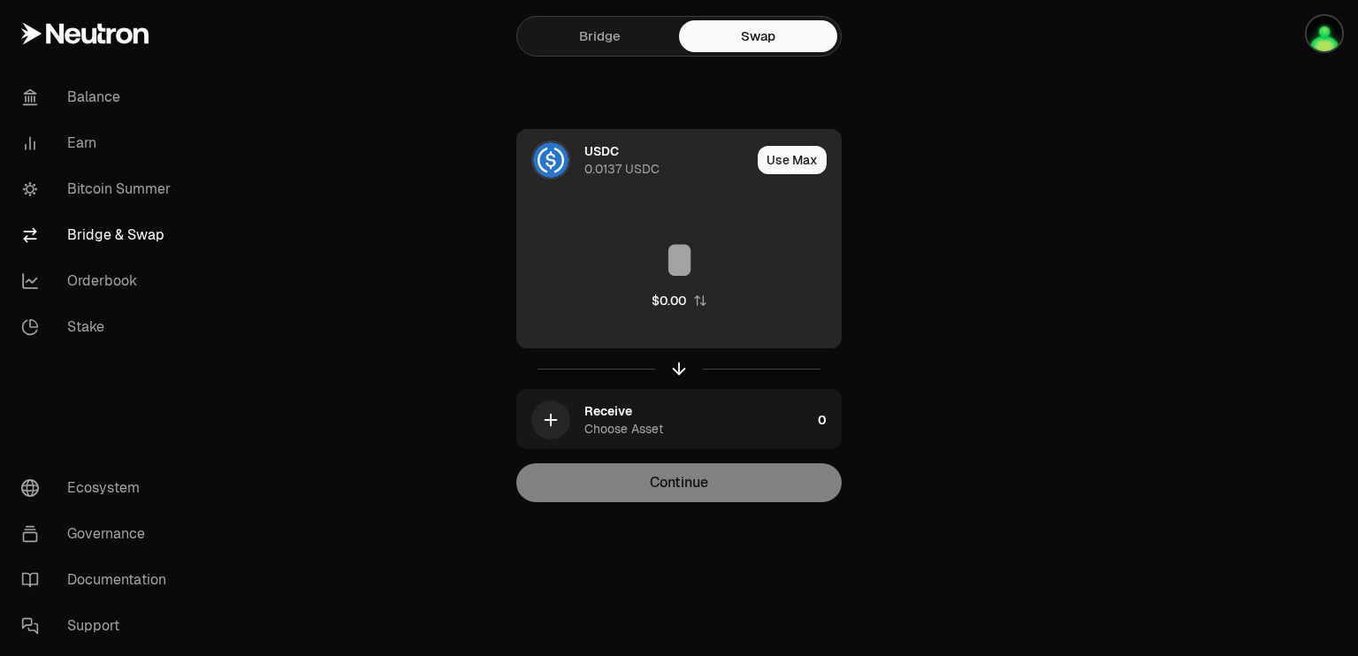
click at [616, 153] on div "USDC" at bounding box center [601, 151] width 34 height 18
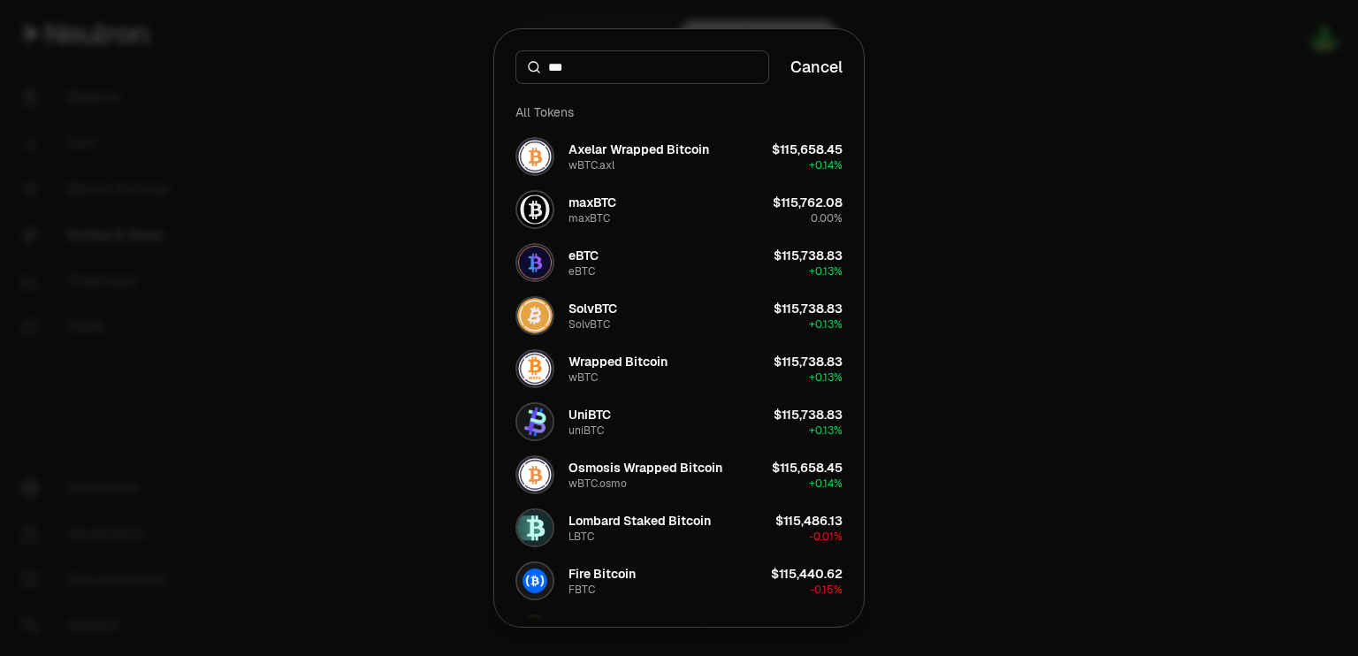
type input "***"
click at [972, 415] on div at bounding box center [679, 328] width 1358 height 656
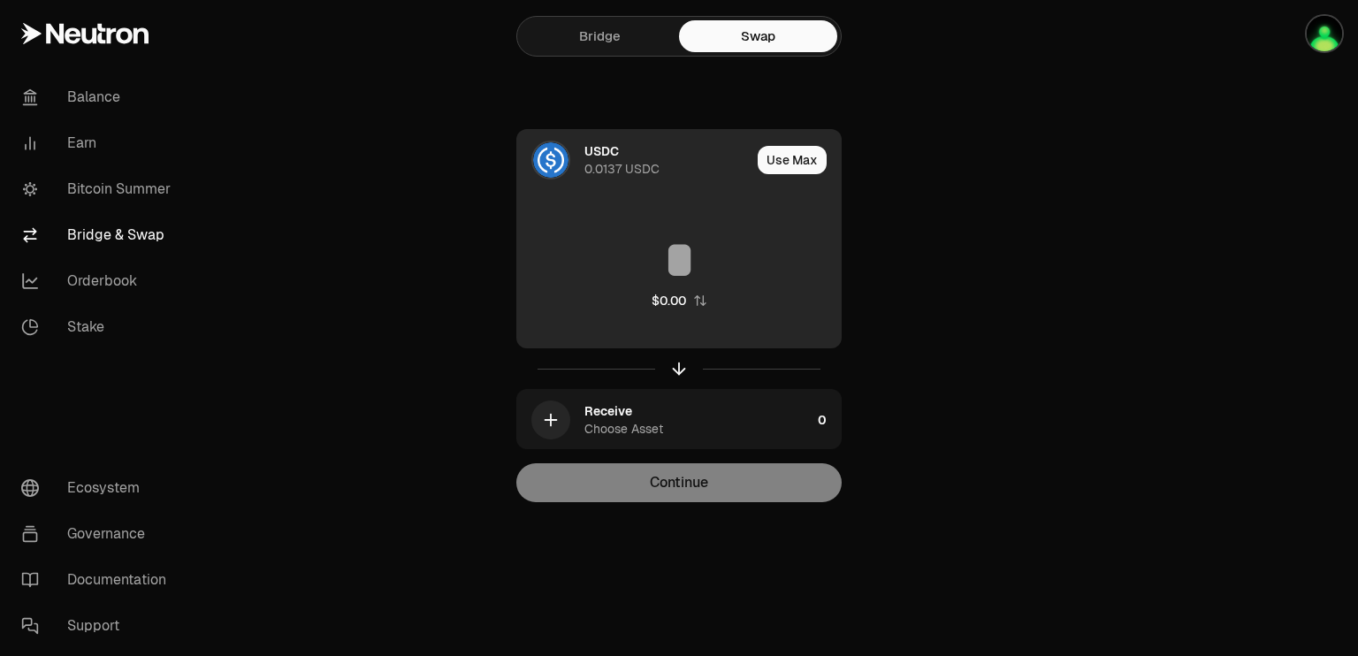
click at [615, 161] on div "0.0137 USDC" at bounding box center [621, 169] width 75 height 18
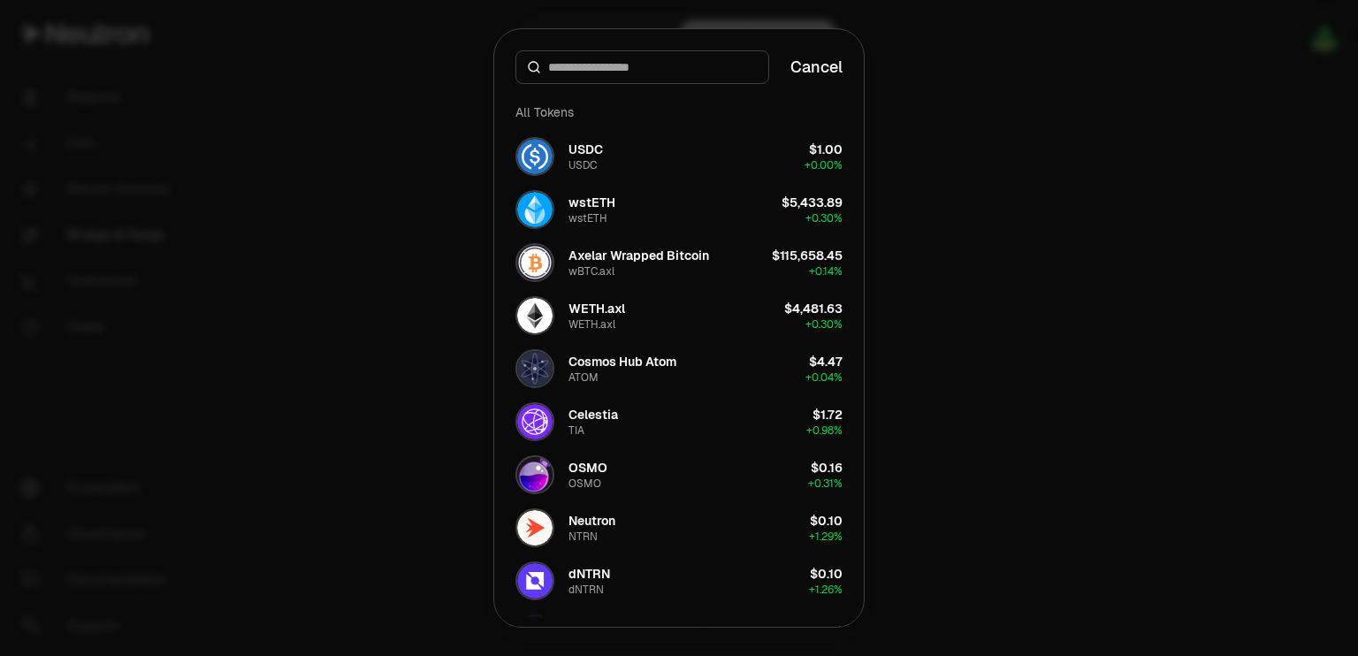
click at [1017, 386] on div at bounding box center [679, 328] width 1358 height 656
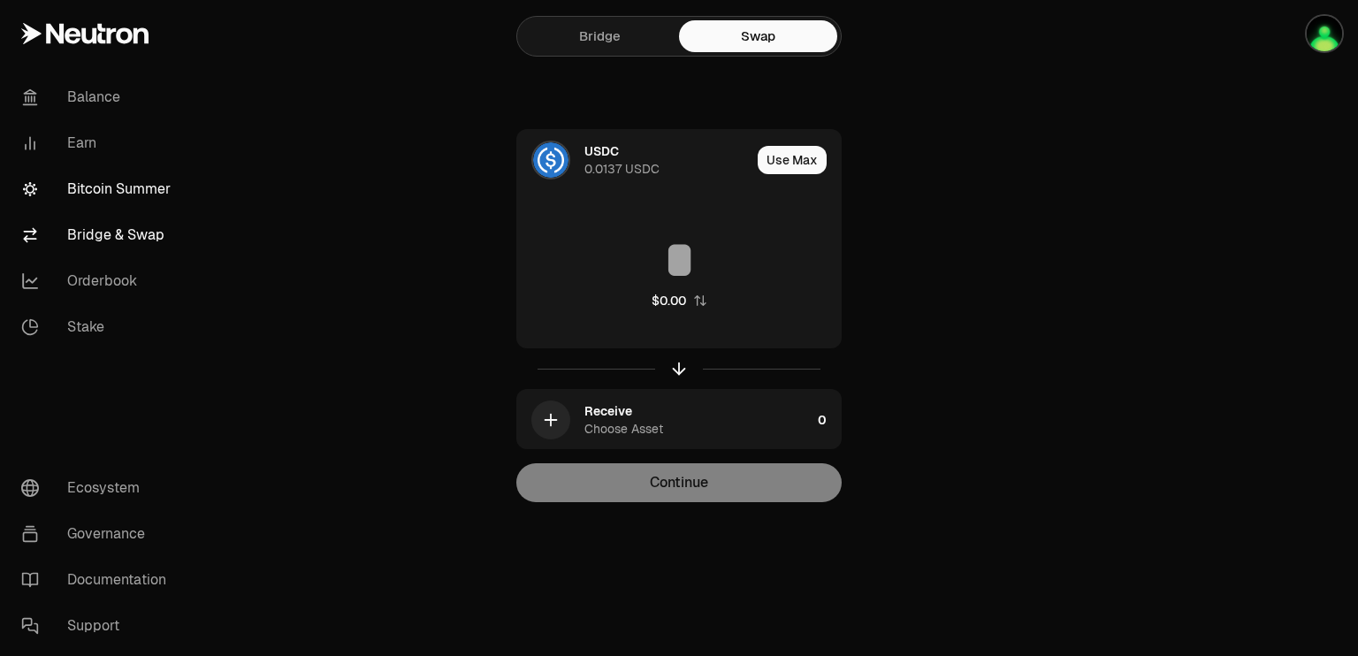
click at [149, 187] on link "Bitcoin Summer" at bounding box center [99, 189] width 184 height 46
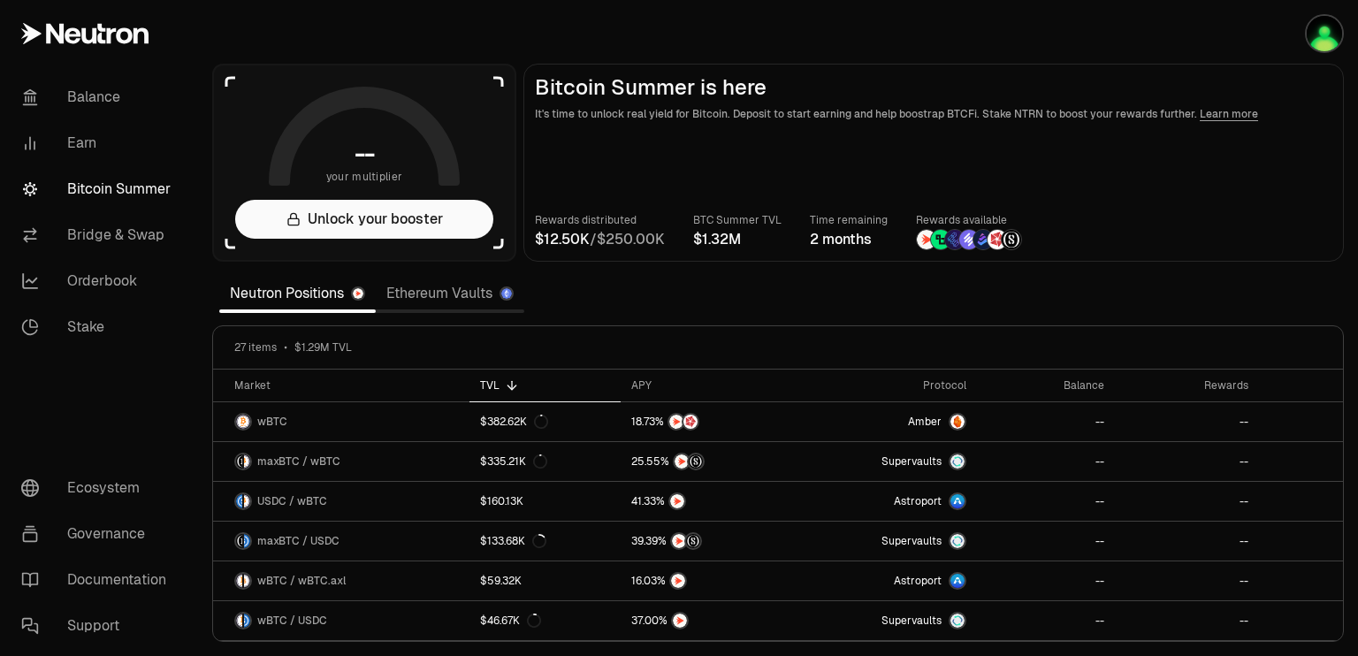
click at [449, 298] on link "Ethereum Vaults" at bounding box center [450, 293] width 149 height 35
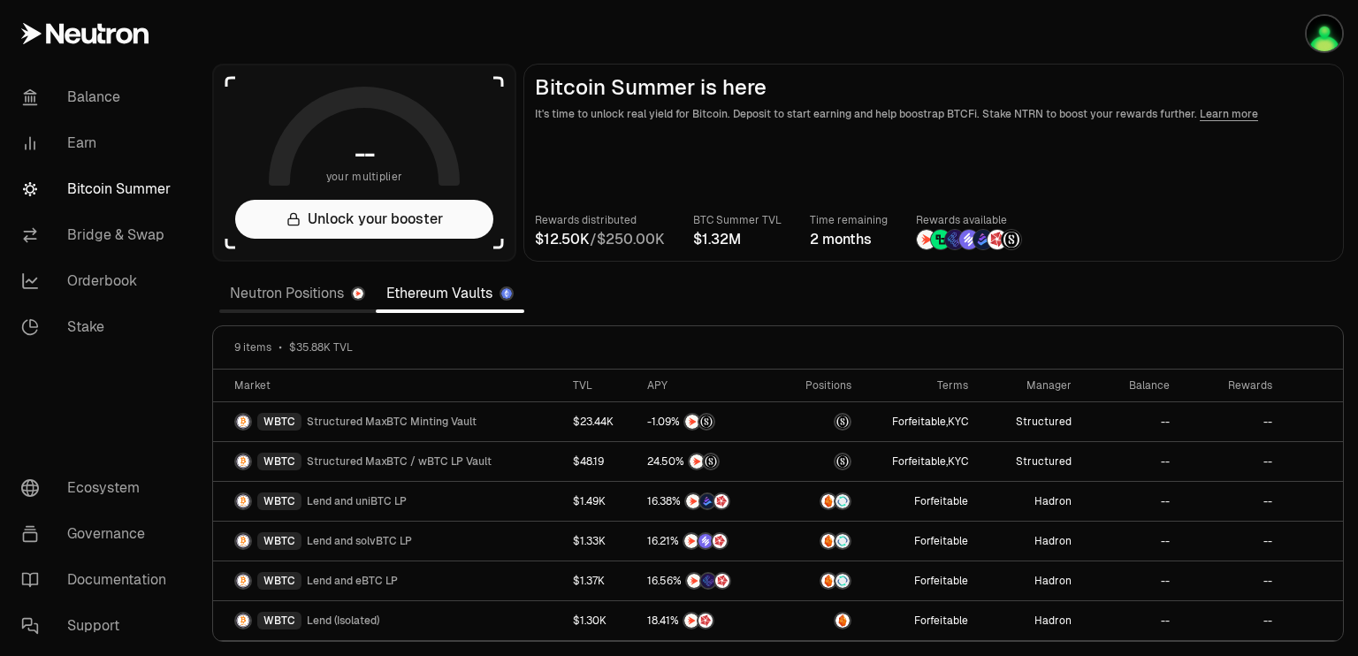
click at [322, 297] on link "Neutron Positions" at bounding box center [297, 293] width 156 height 35
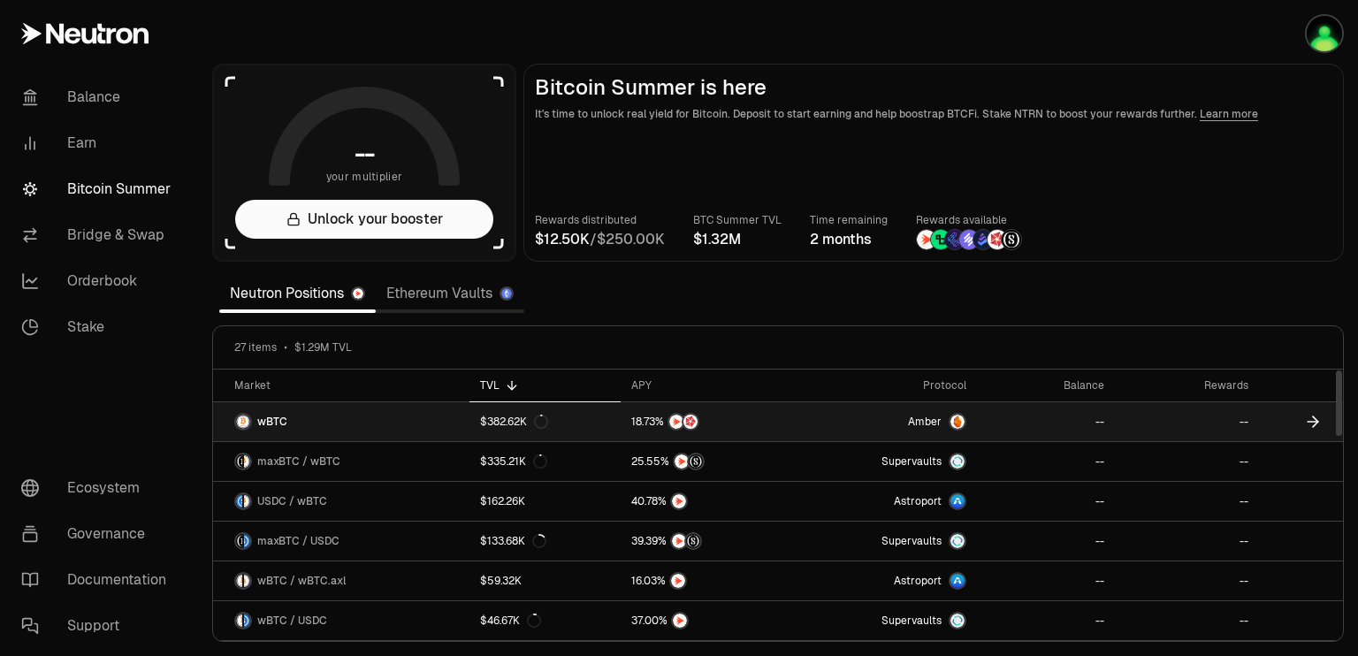
click at [540, 420] on icon at bounding box center [541, 422] width 14 height 14
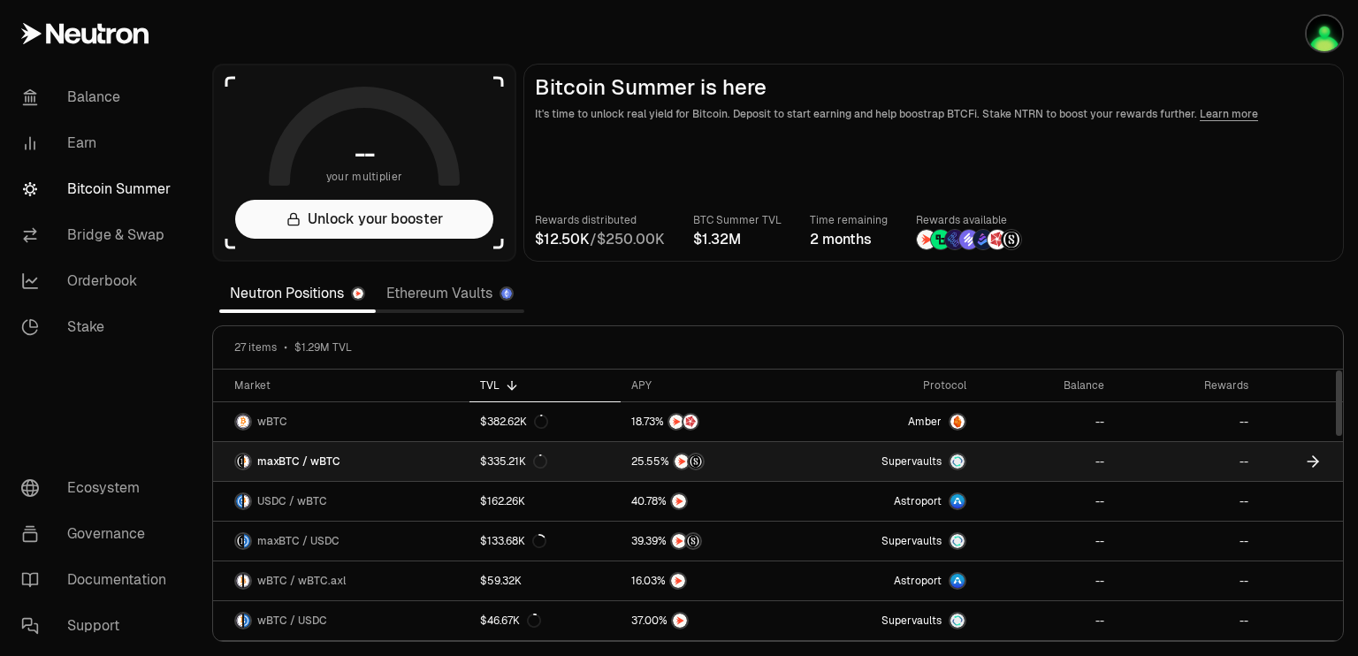
click at [955, 453] on div at bounding box center [957, 462] width 18 height 18
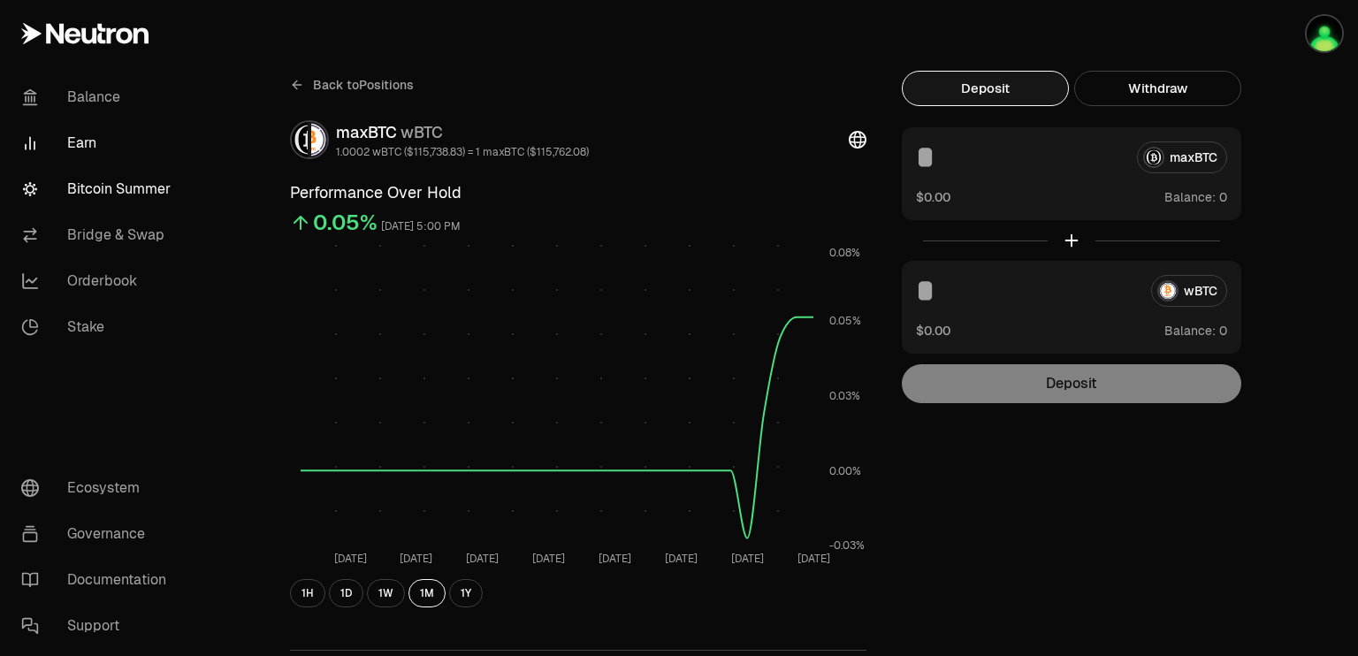
click at [149, 187] on link "Bitcoin Summer" at bounding box center [99, 189] width 184 height 46
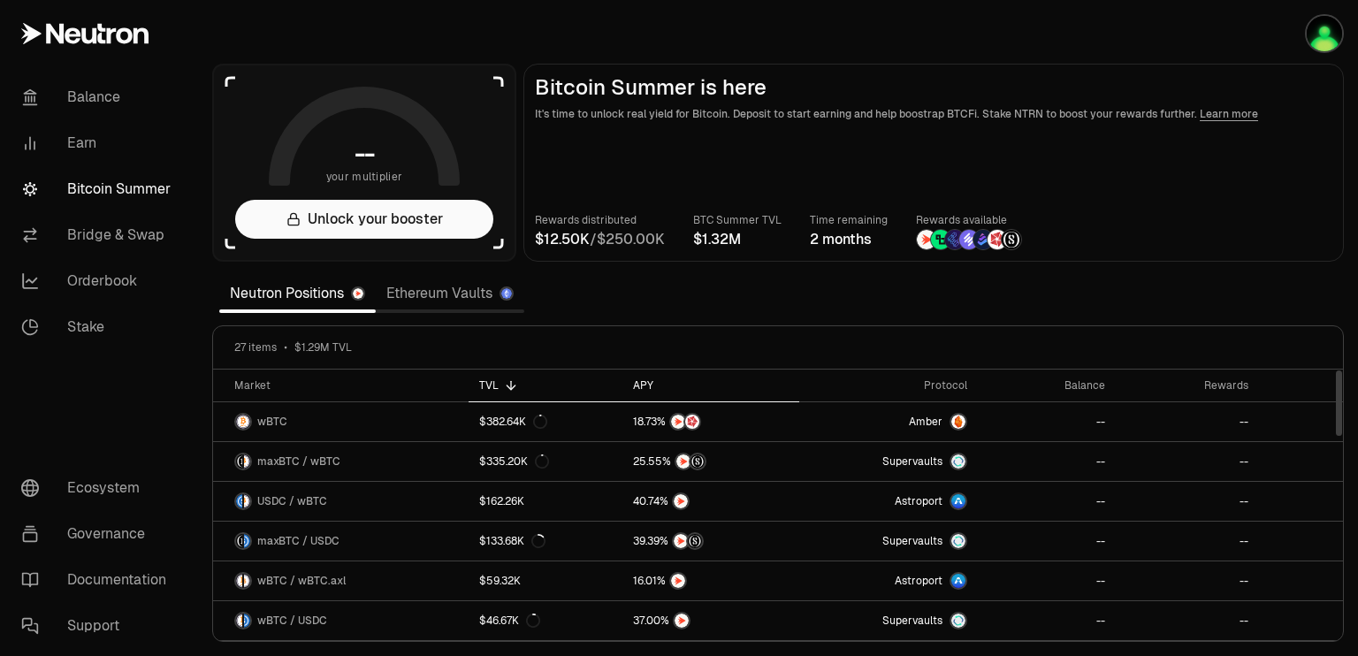
click at [644, 385] on div "APY" at bounding box center [710, 385] width 155 height 14
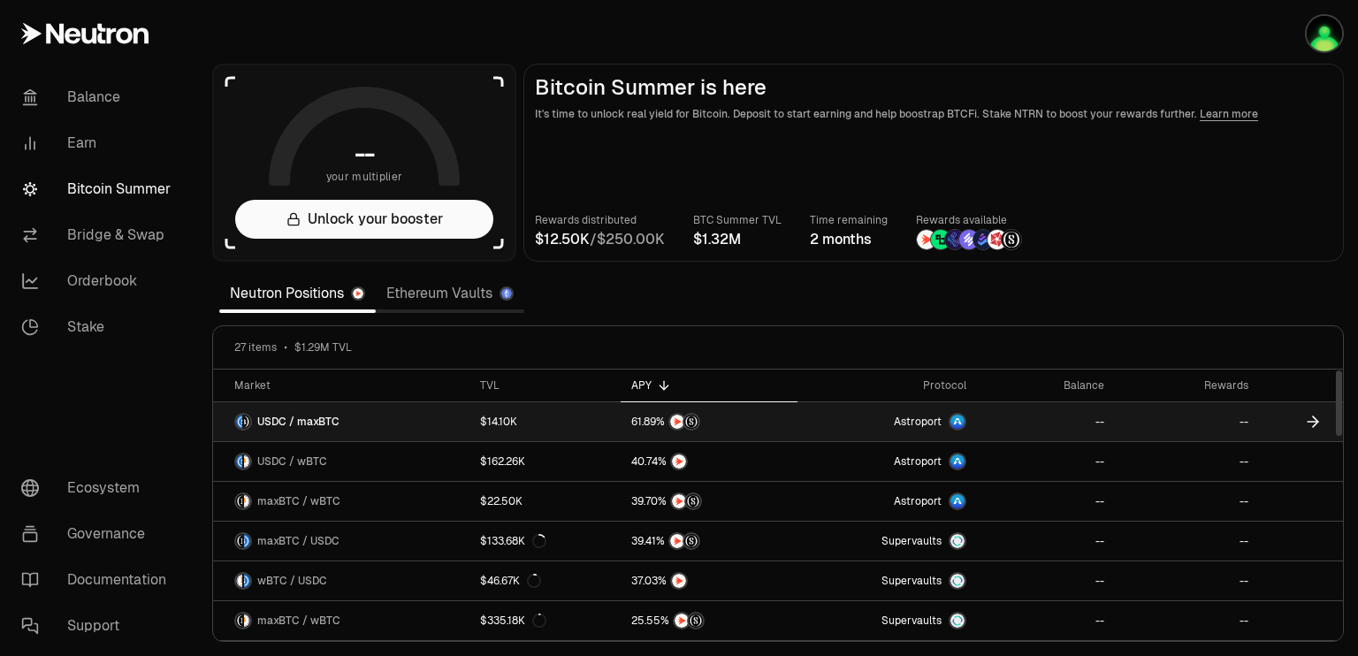
click at [1315, 416] on icon at bounding box center [1313, 422] width 18 height 18
